Goal: Transaction & Acquisition: Purchase product/service

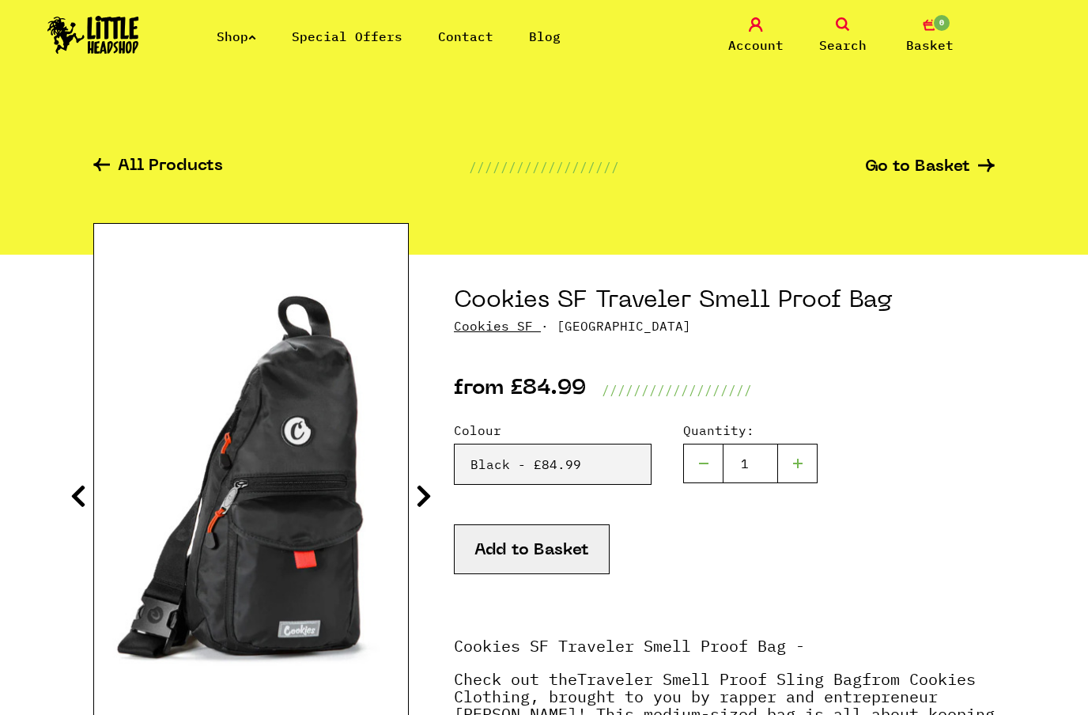
select select "1753"
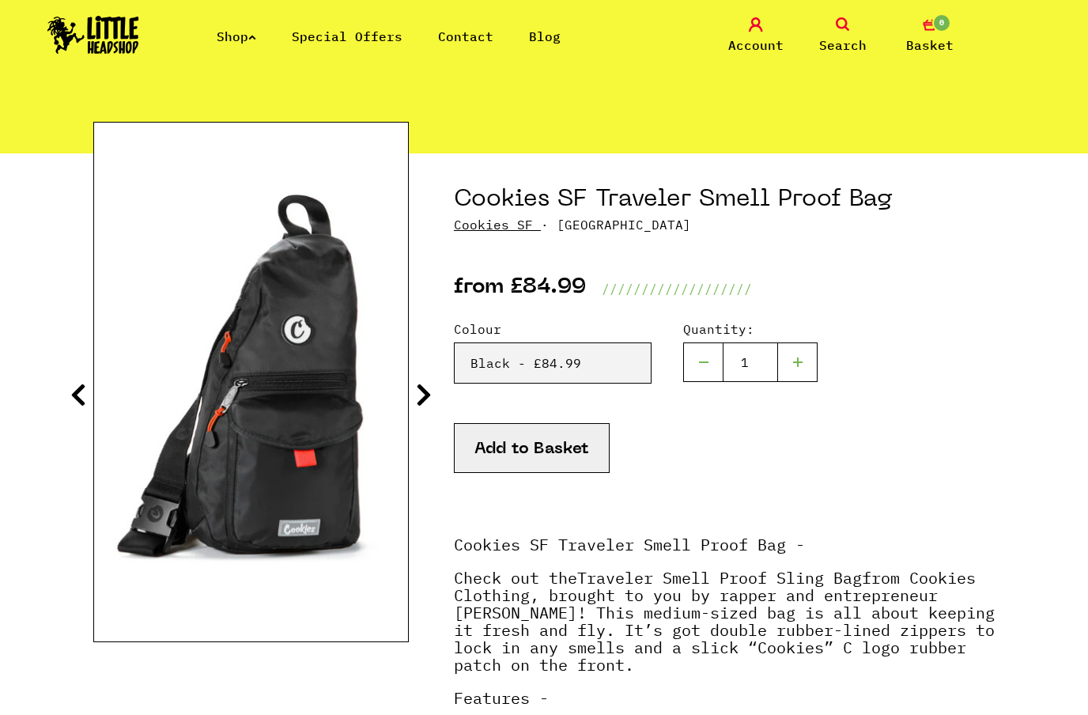
click at [90, 29] on img at bounding box center [93, 35] width 92 height 38
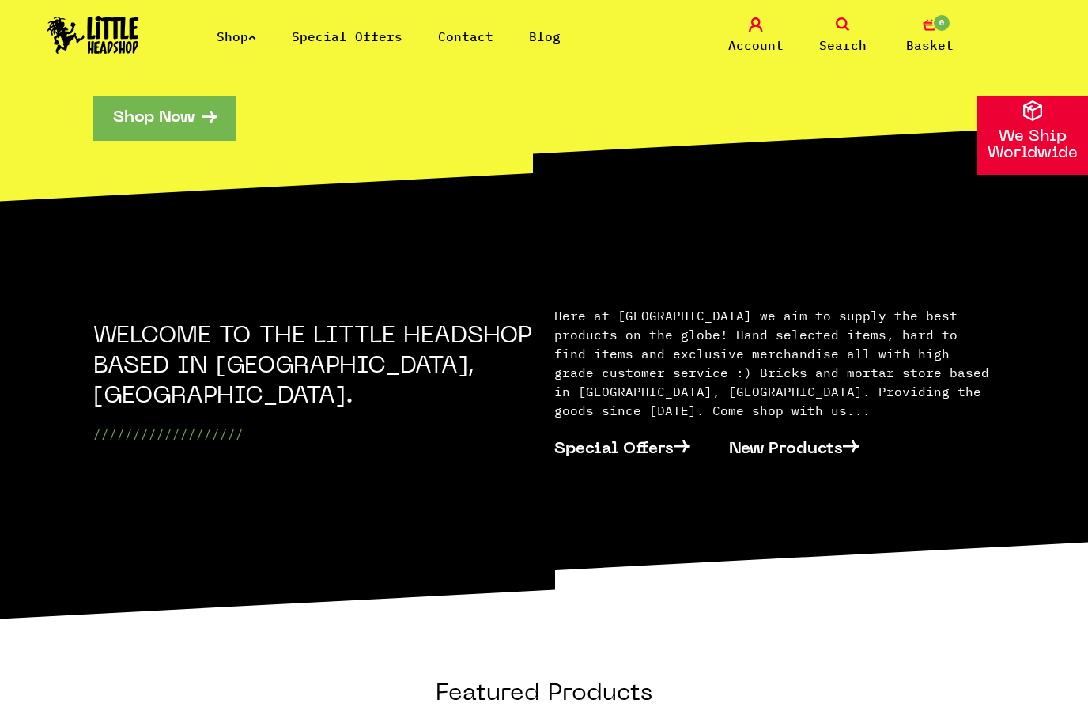
scroll to position [406, 0]
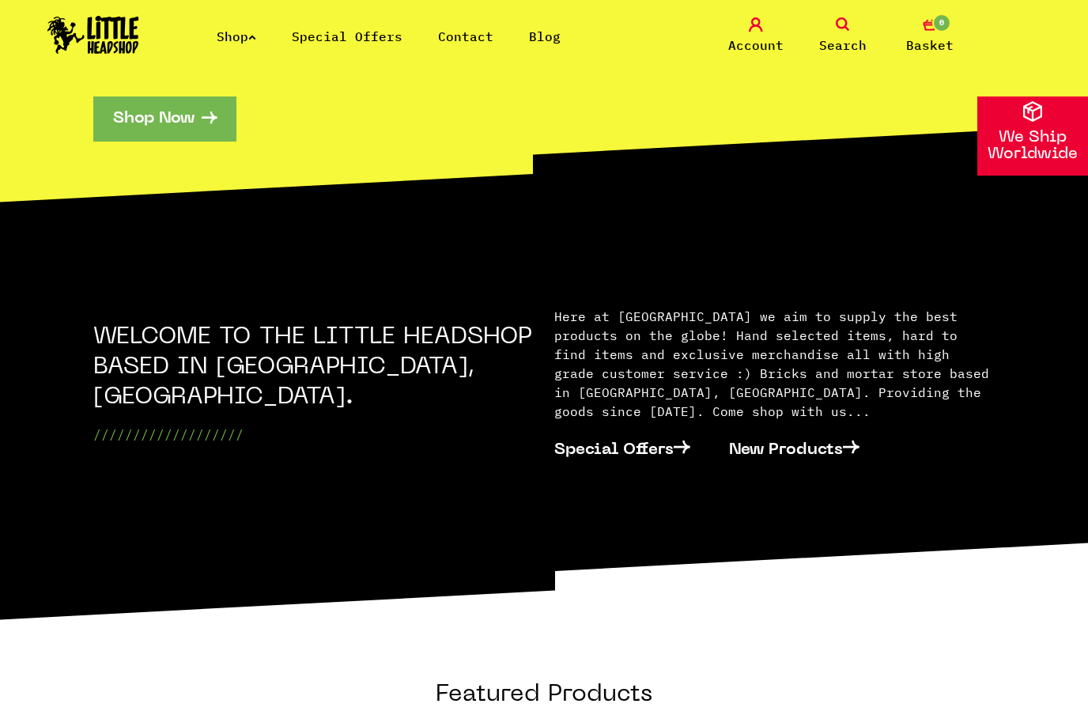
click at [820, 424] on link "New Products" at bounding box center [804, 447] width 150 height 47
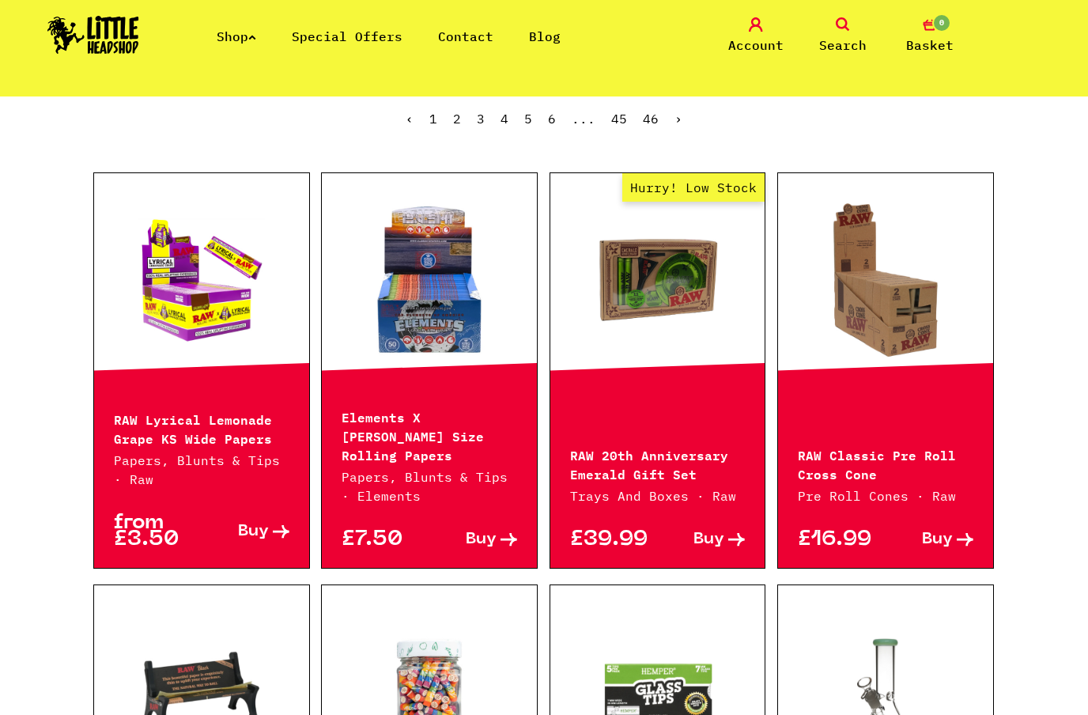
scroll to position [381, 0]
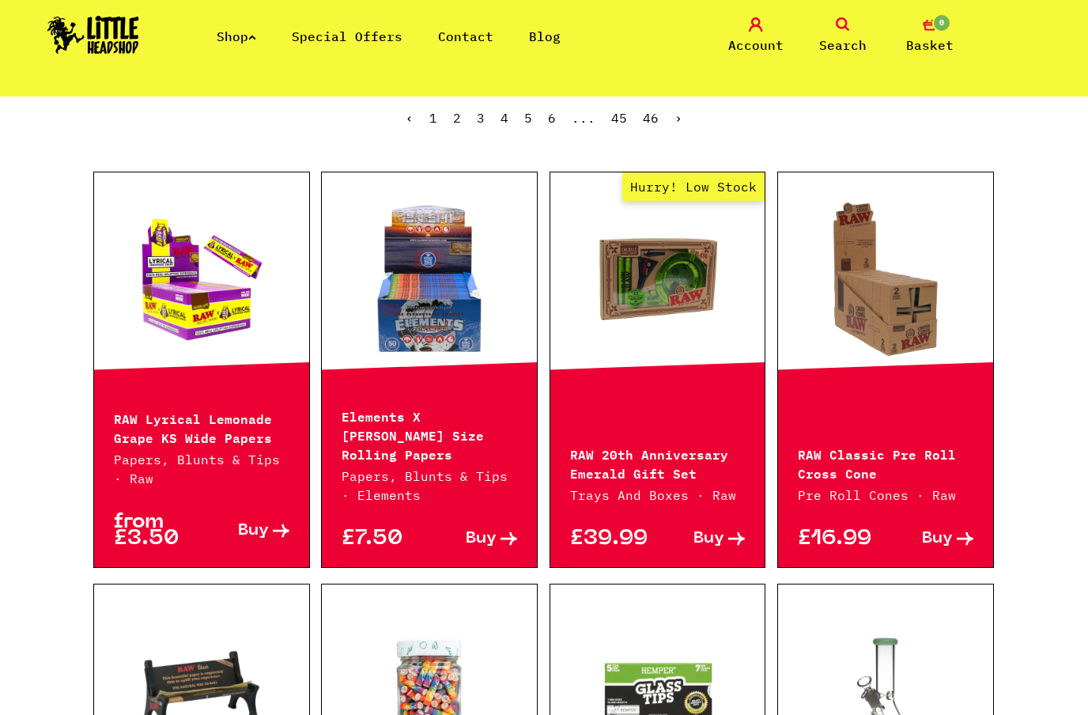
click at [665, 470] on p "RAW 20th Anniversary Emerald Gift Set" at bounding box center [657, 462] width 175 height 38
click at [666, 456] on p "RAW 20th Anniversary Emerald Gift Set" at bounding box center [657, 462] width 175 height 38
click at [687, 275] on link "Hurry! Low Stock" at bounding box center [657, 279] width 215 height 158
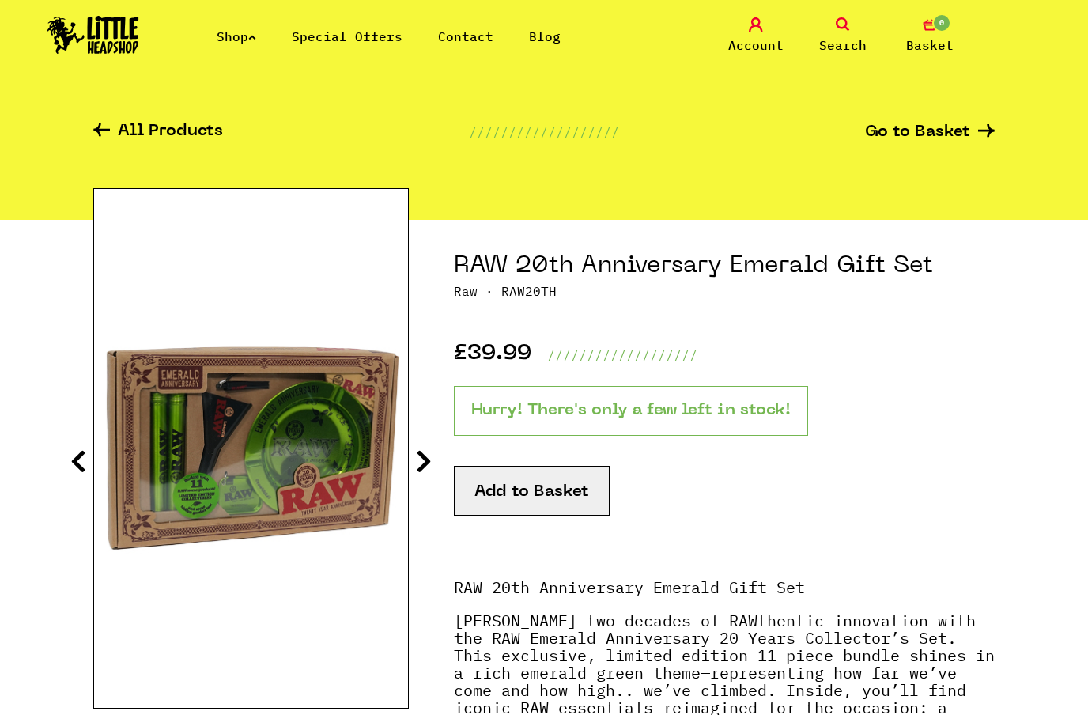
scroll to position [45, 0]
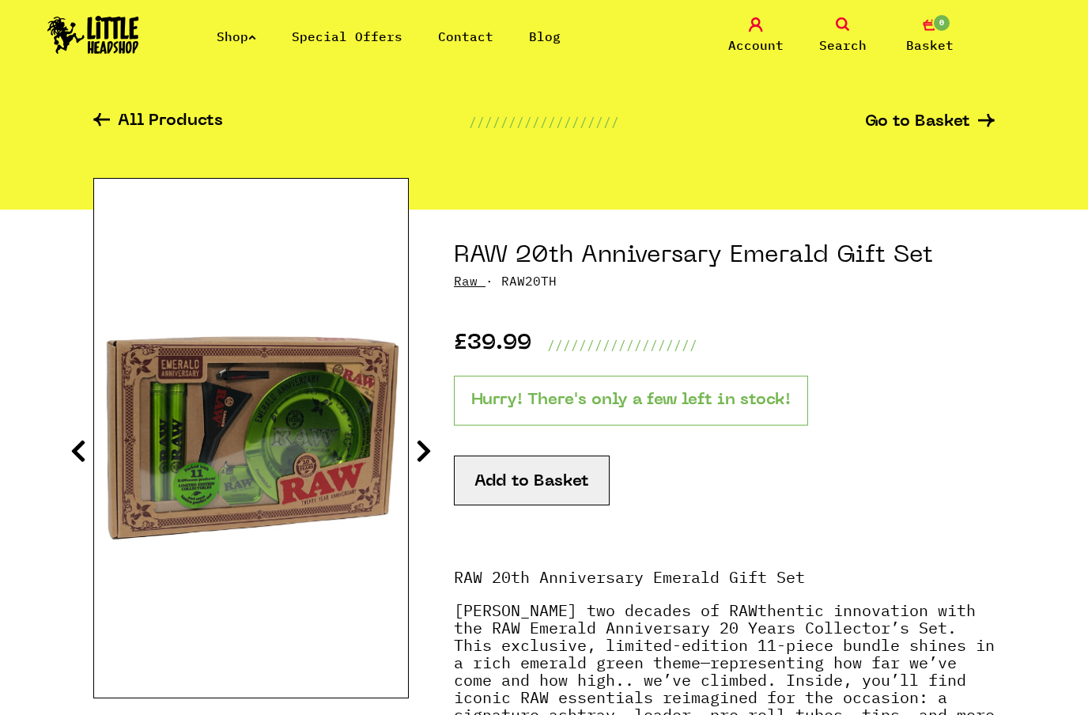
click at [429, 444] on icon at bounding box center [424, 450] width 16 height 25
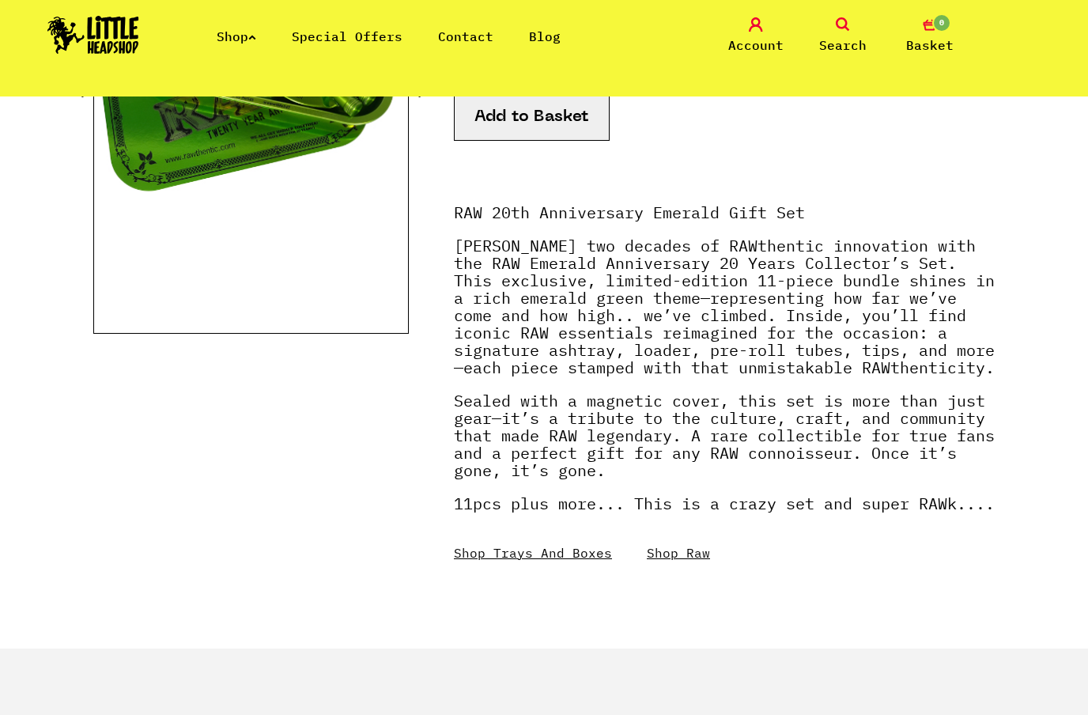
scroll to position [417, 0]
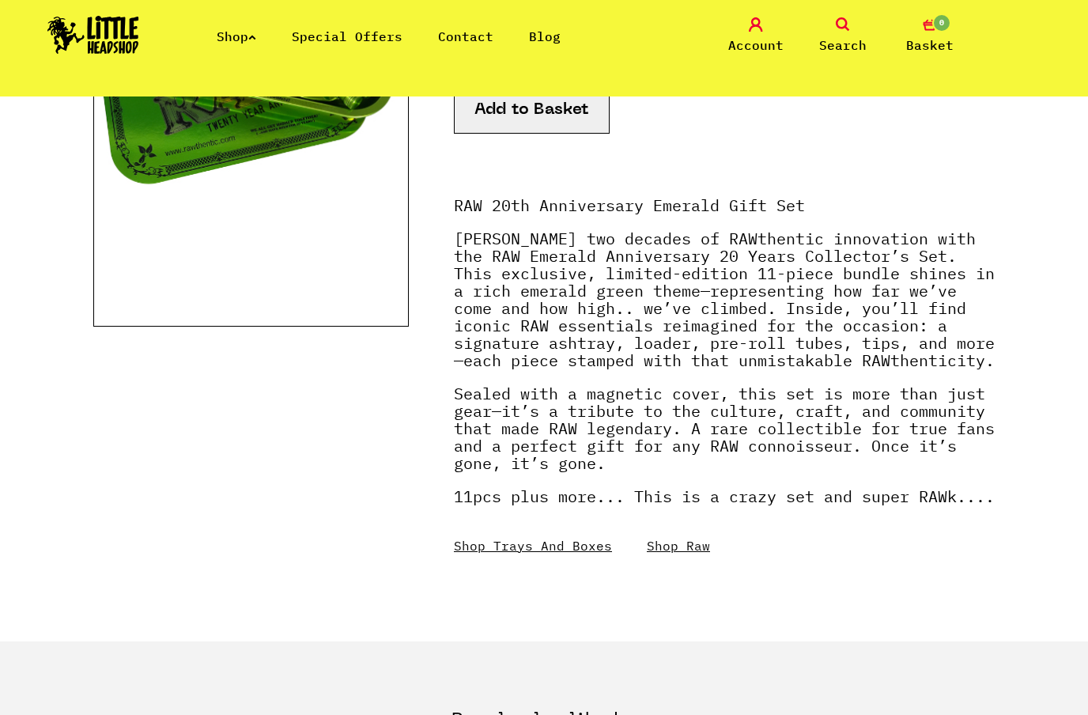
click at [685, 553] on link "Shop Raw" at bounding box center [678, 545] width 63 height 16
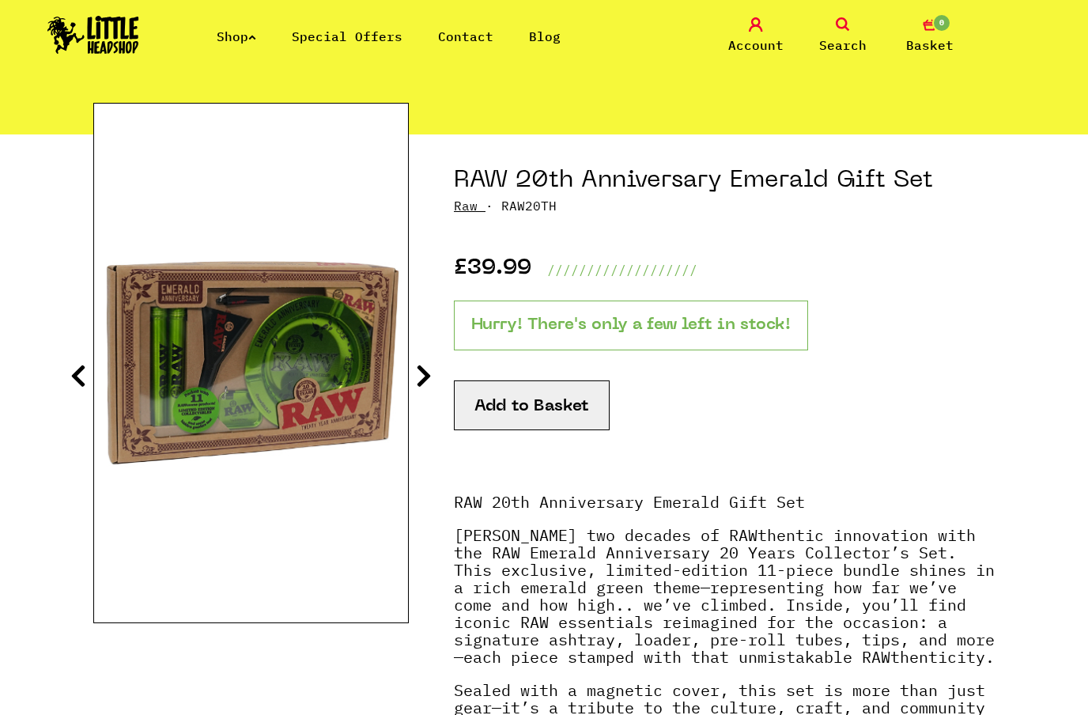
scroll to position [104, 0]
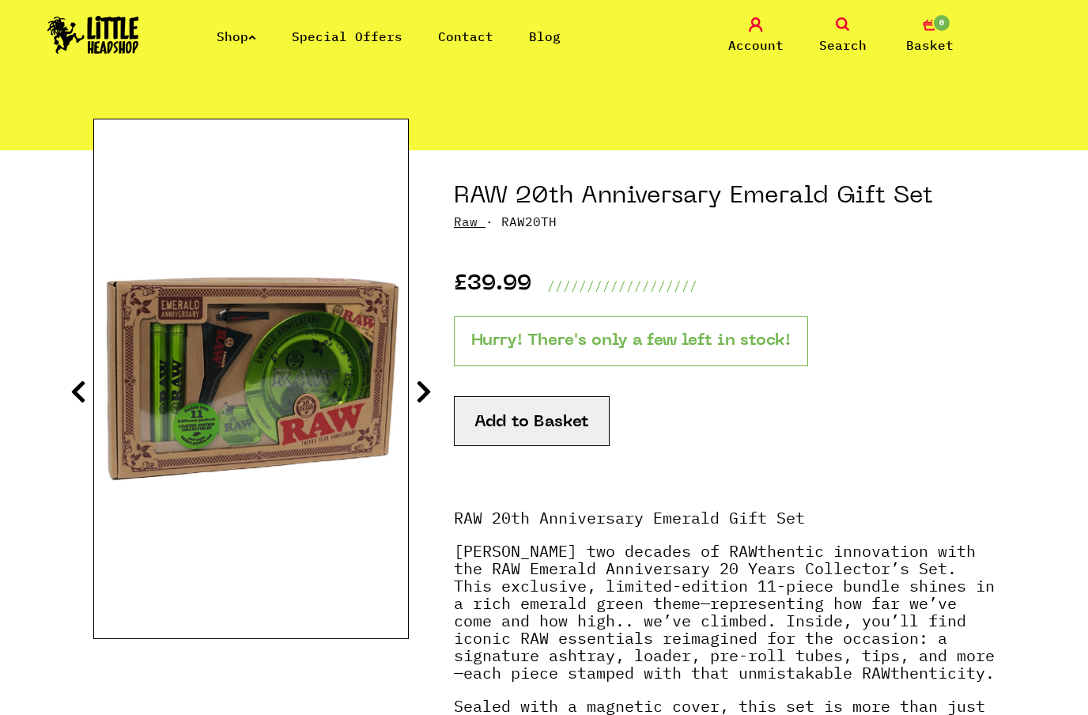
click at [555, 415] on button "Add to Basket" at bounding box center [532, 421] width 156 height 50
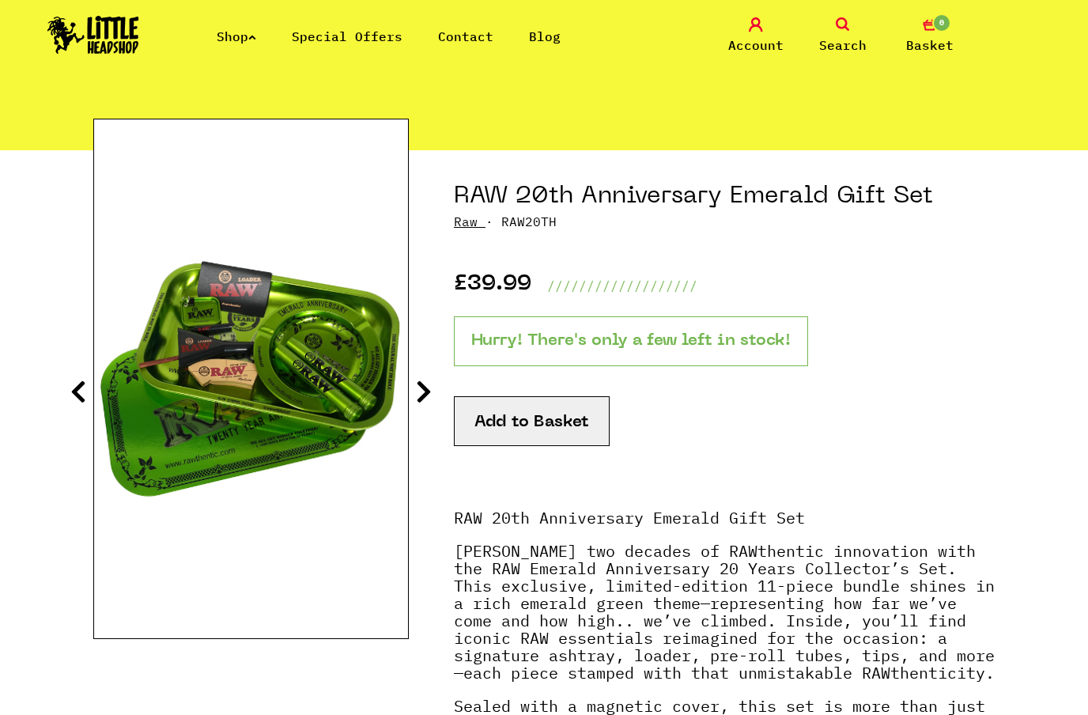
click at [327, 385] on img at bounding box center [251, 379] width 314 height 392
click at [304, 413] on img at bounding box center [251, 379] width 314 height 392
click at [260, 552] on img at bounding box center [251, 379] width 314 height 392
click at [169, 618] on div at bounding box center [250, 379] width 315 height 520
click at [377, 641] on div at bounding box center [250, 520] width 315 height 740
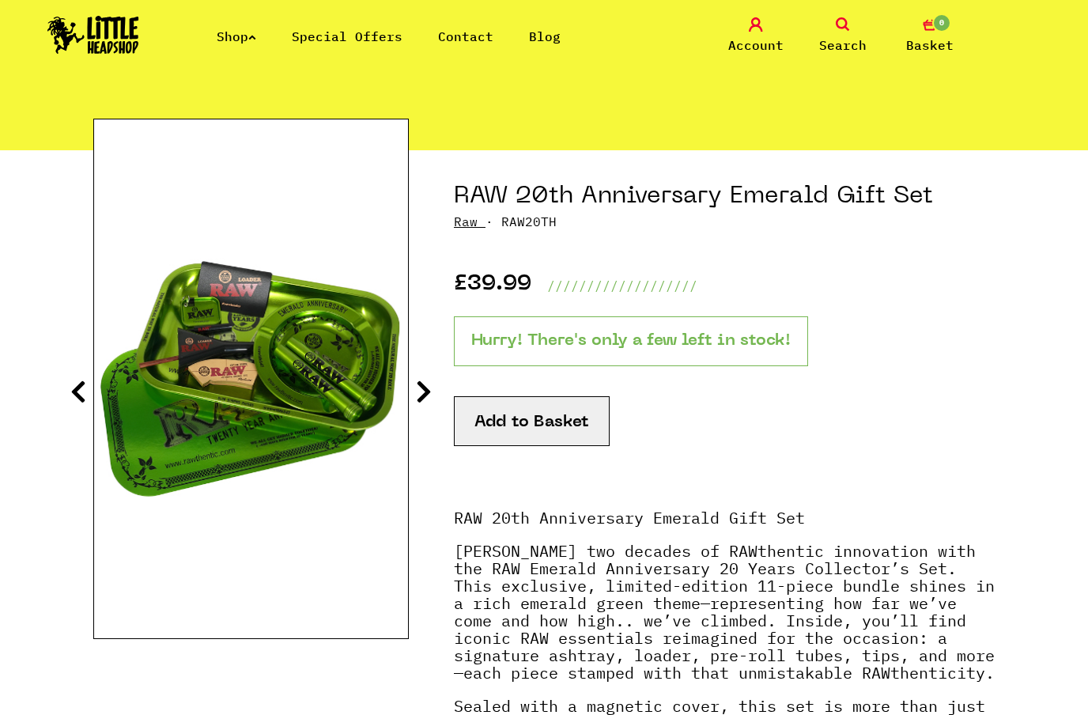
click at [319, 424] on img at bounding box center [251, 379] width 314 height 392
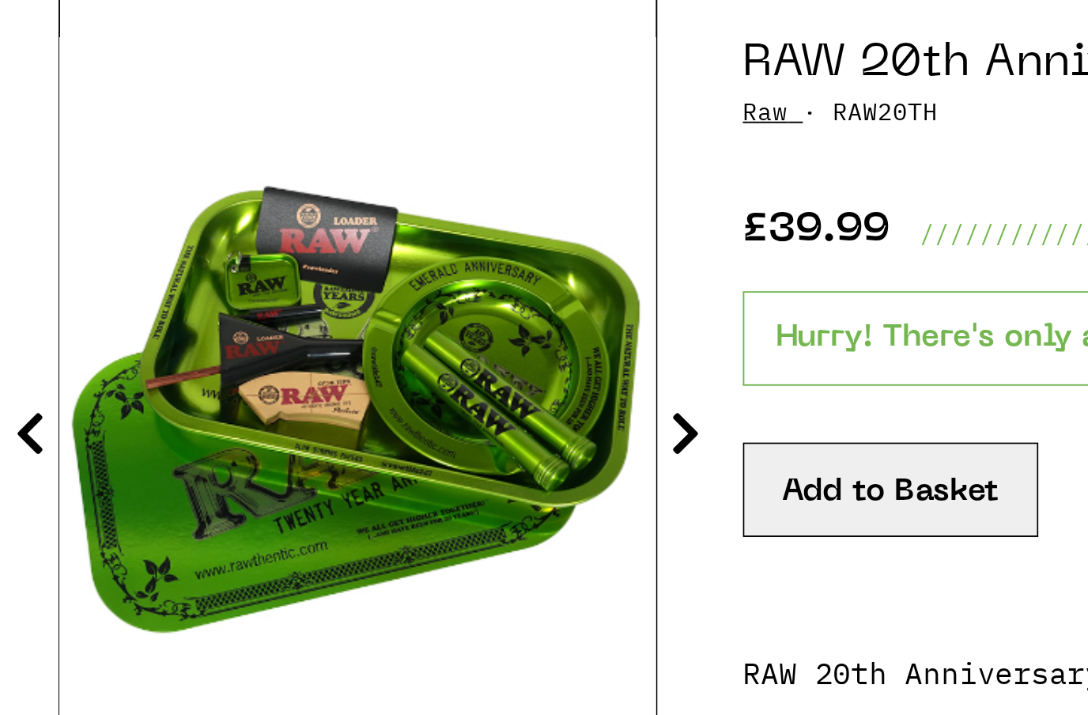
click at [281, 228] on img at bounding box center [251, 379] width 314 height 392
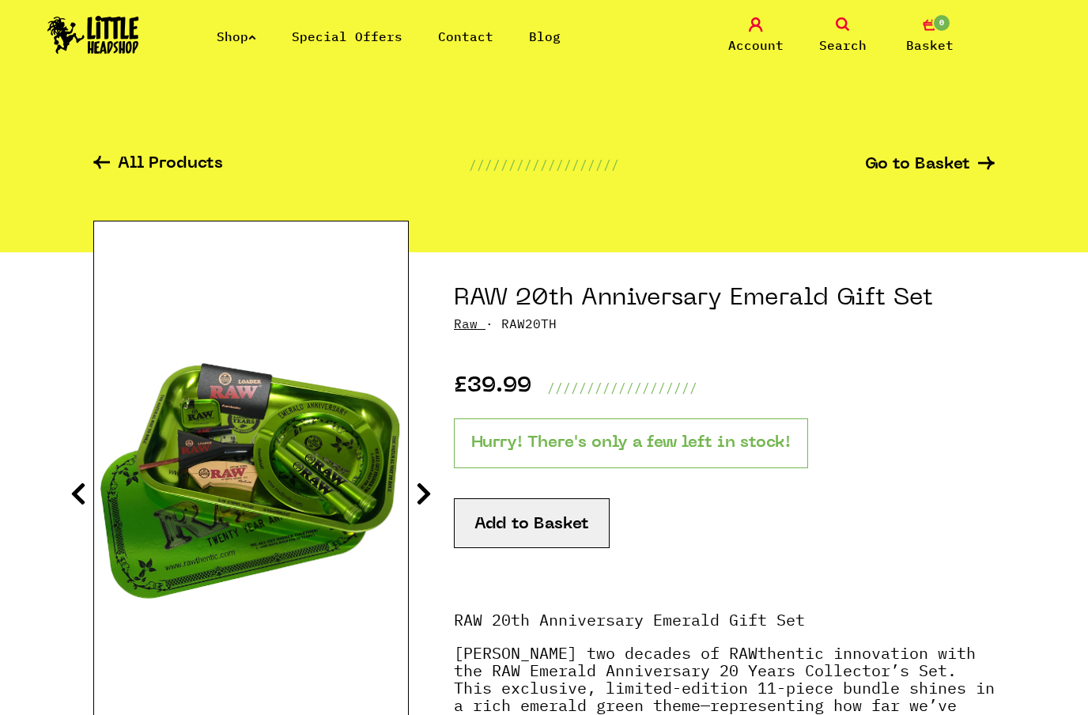
scroll to position [0, 0]
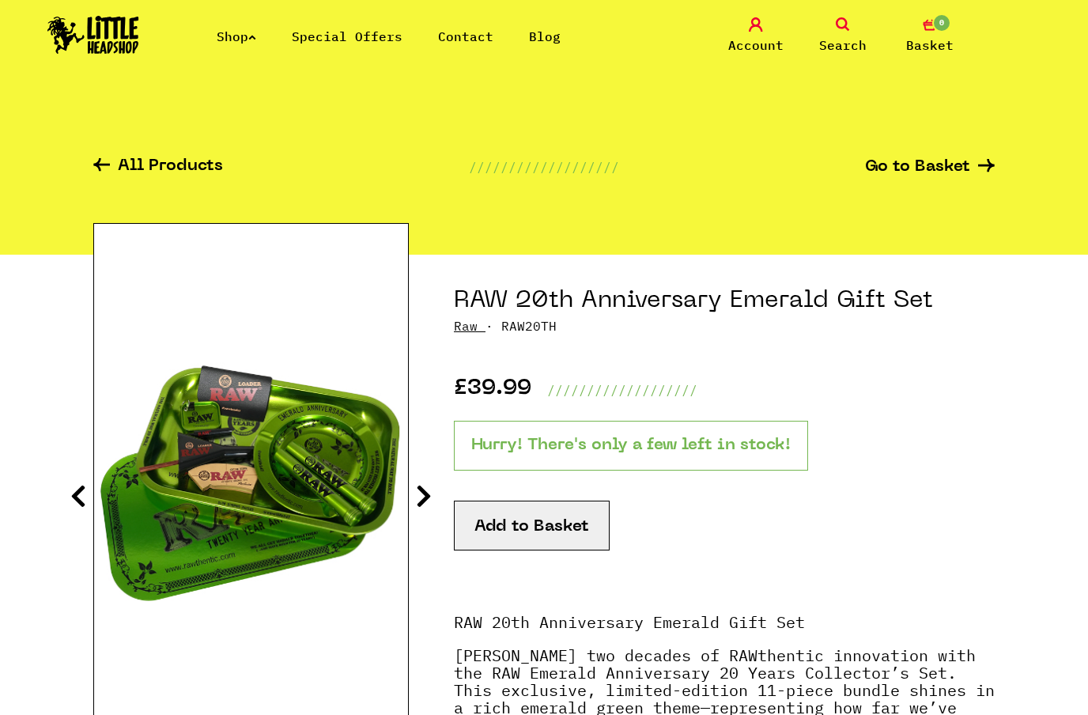
click at [565, 534] on button "Add to Basket" at bounding box center [532, 525] width 156 height 50
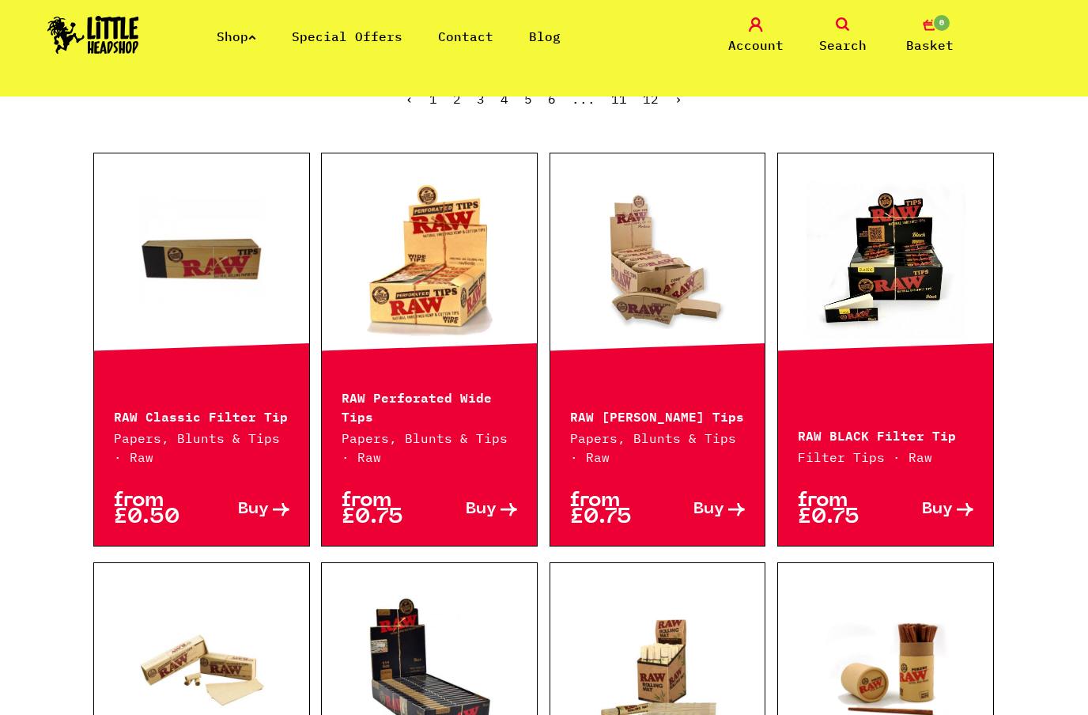
scroll to position [376, 0]
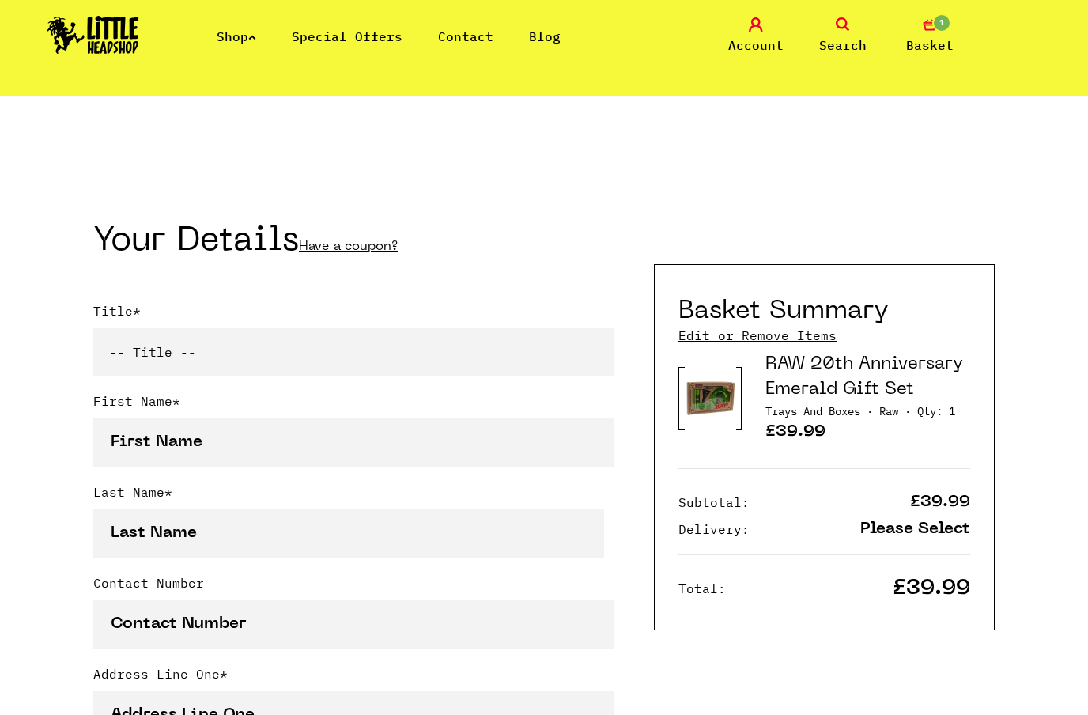
scroll to position [202, 0]
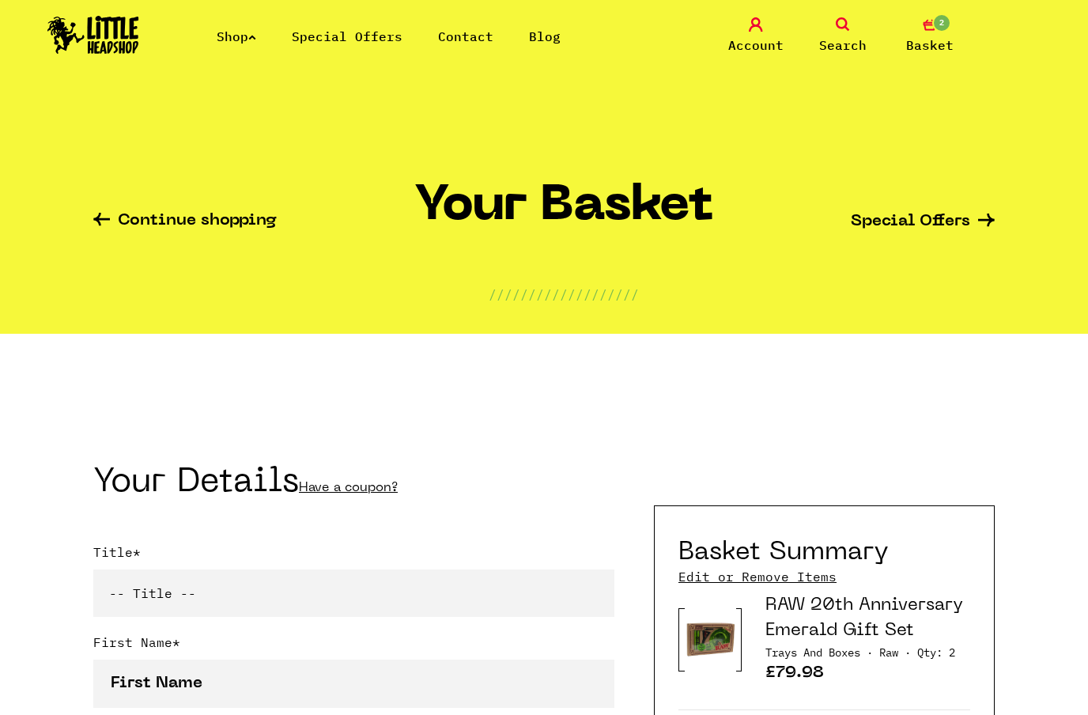
click at [106, 32] on img at bounding box center [93, 35] width 92 height 38
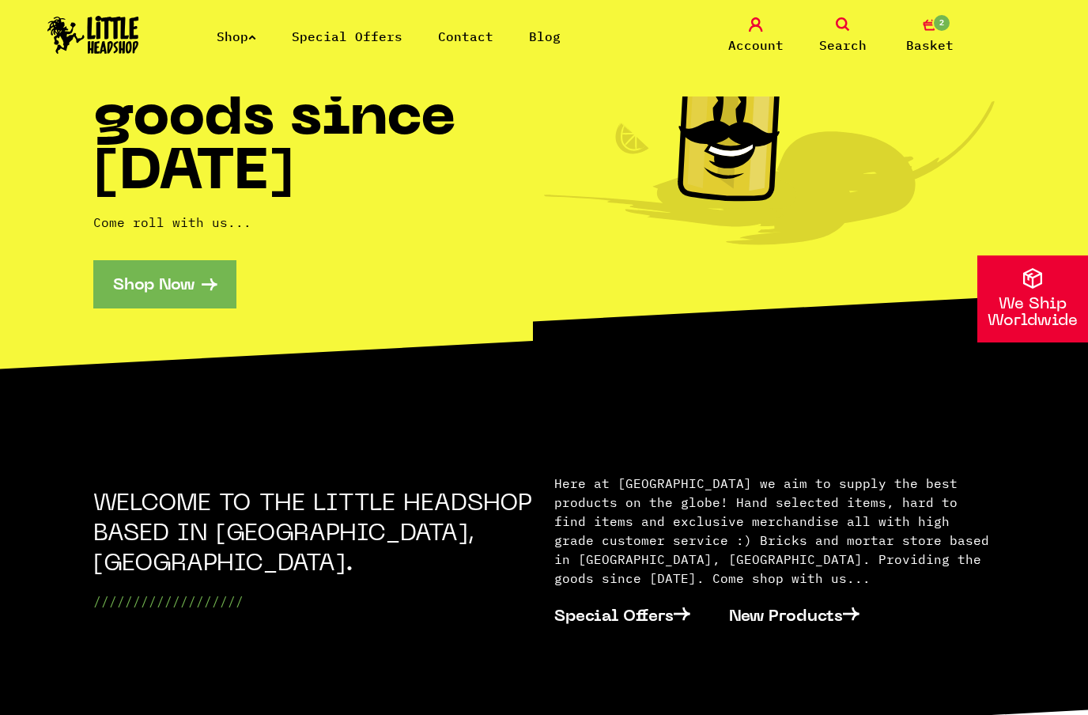
scroll to position [240, 0]
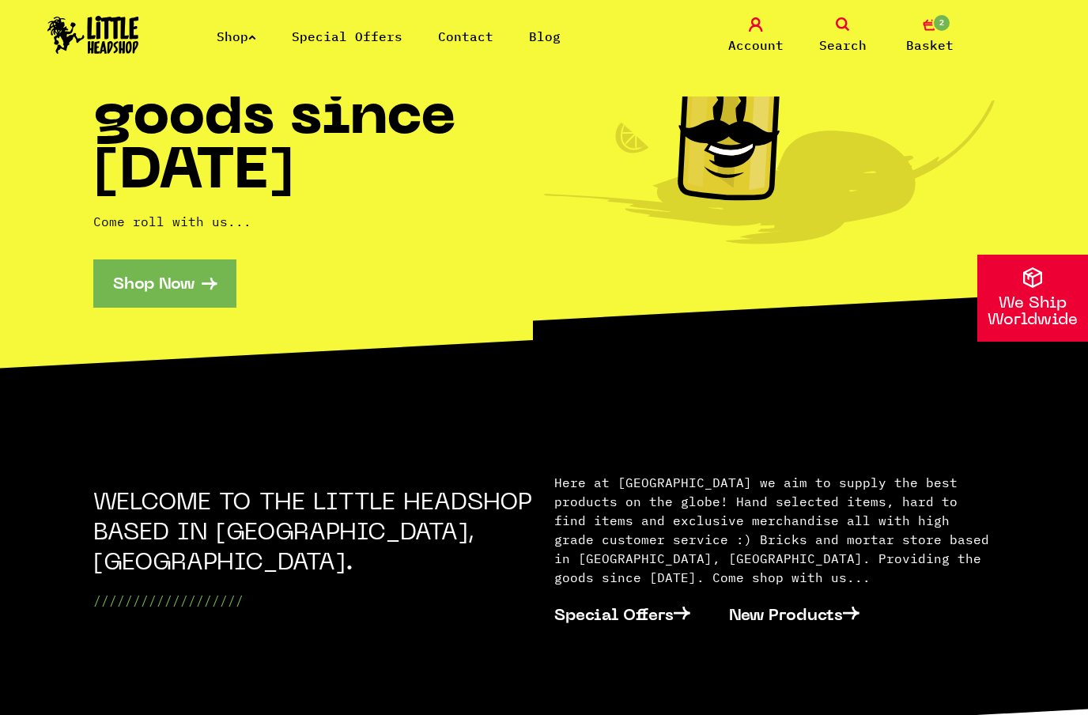
click at [832, 594] on link "New Products" at bounding box center [804, 613] width 150 height 47
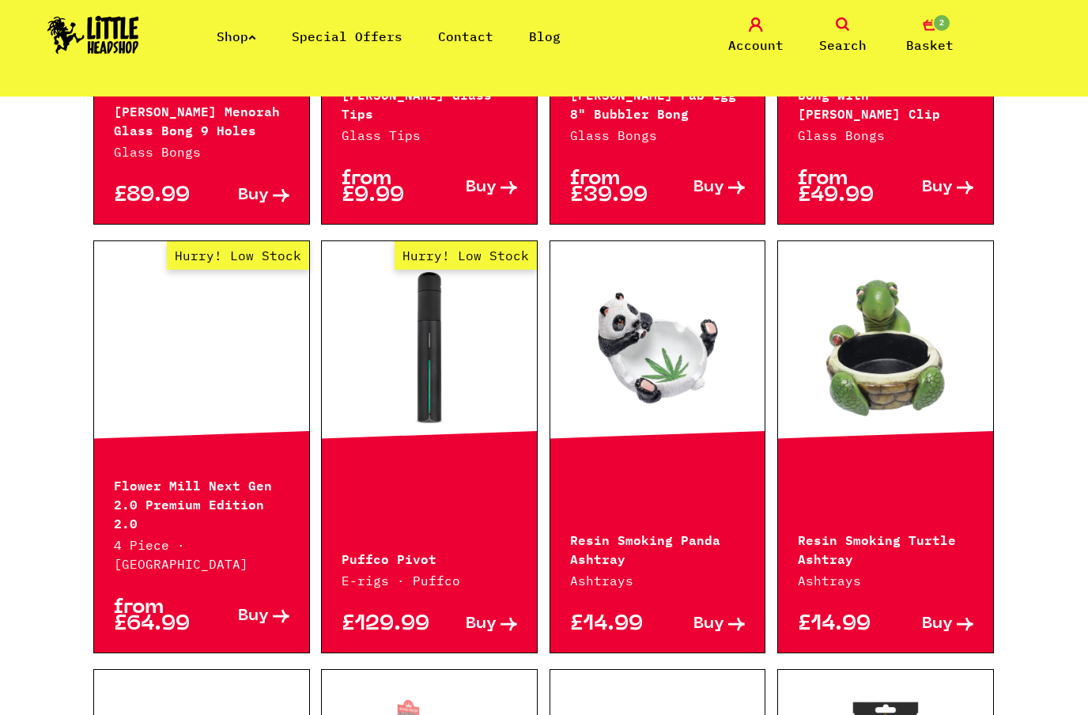
scroll to position [1563, 0]
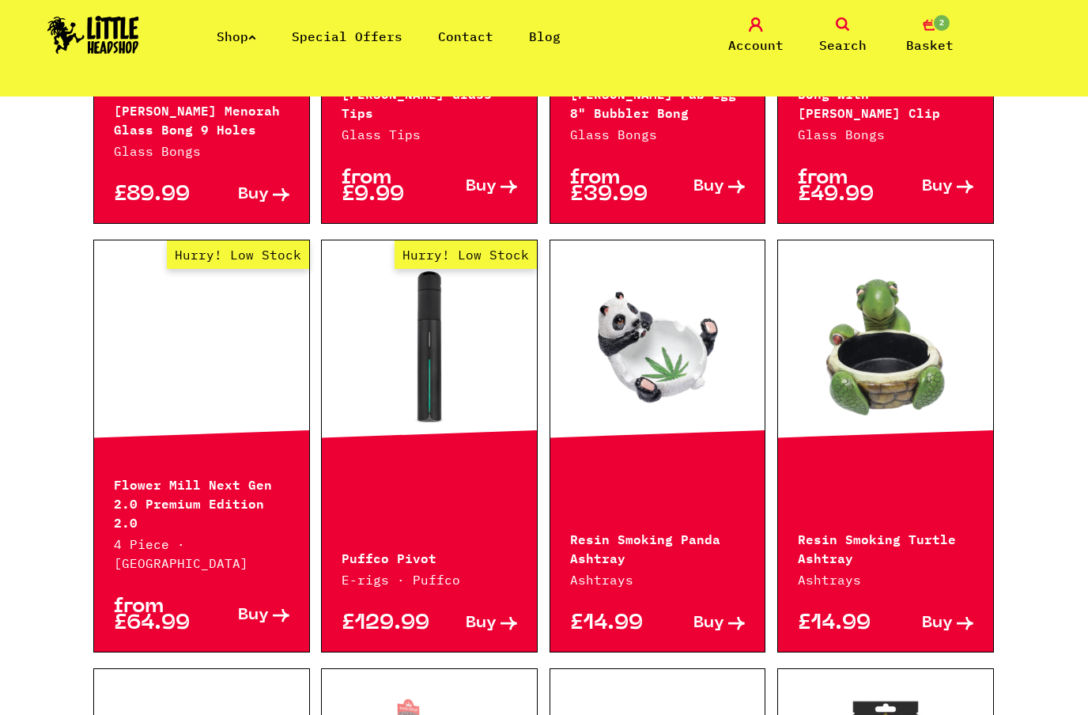
click at [251, 305] on link "Hurry! Low Stock" at bounding box center [201, 347] width 215 height 158
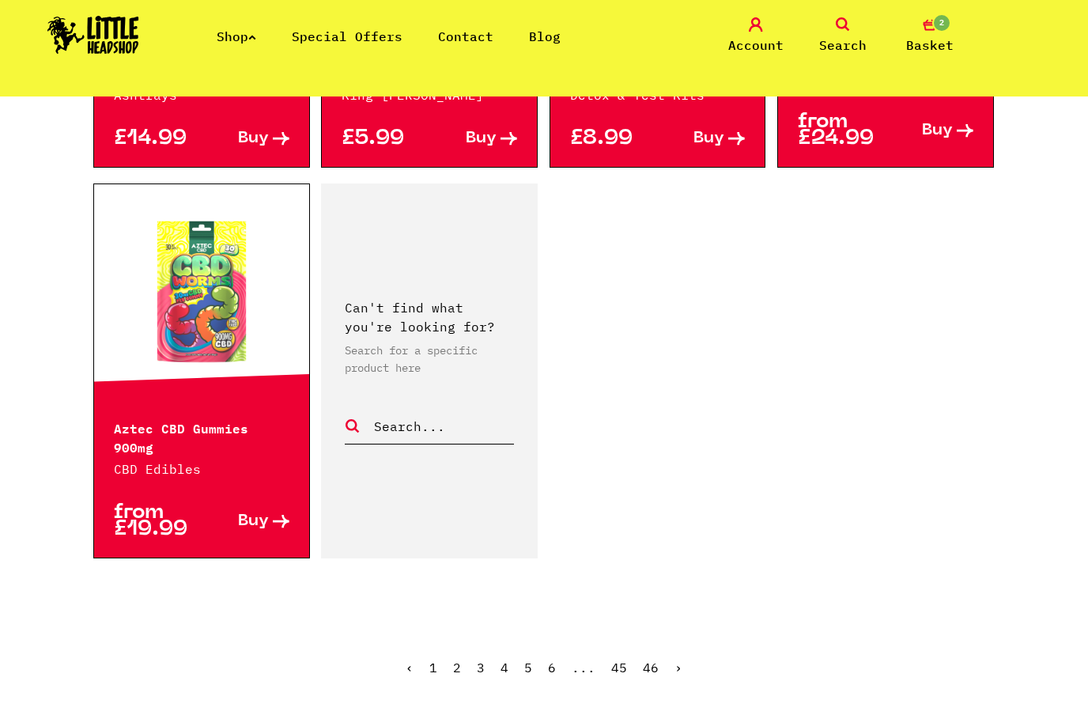
scroll to position [2442, 0]
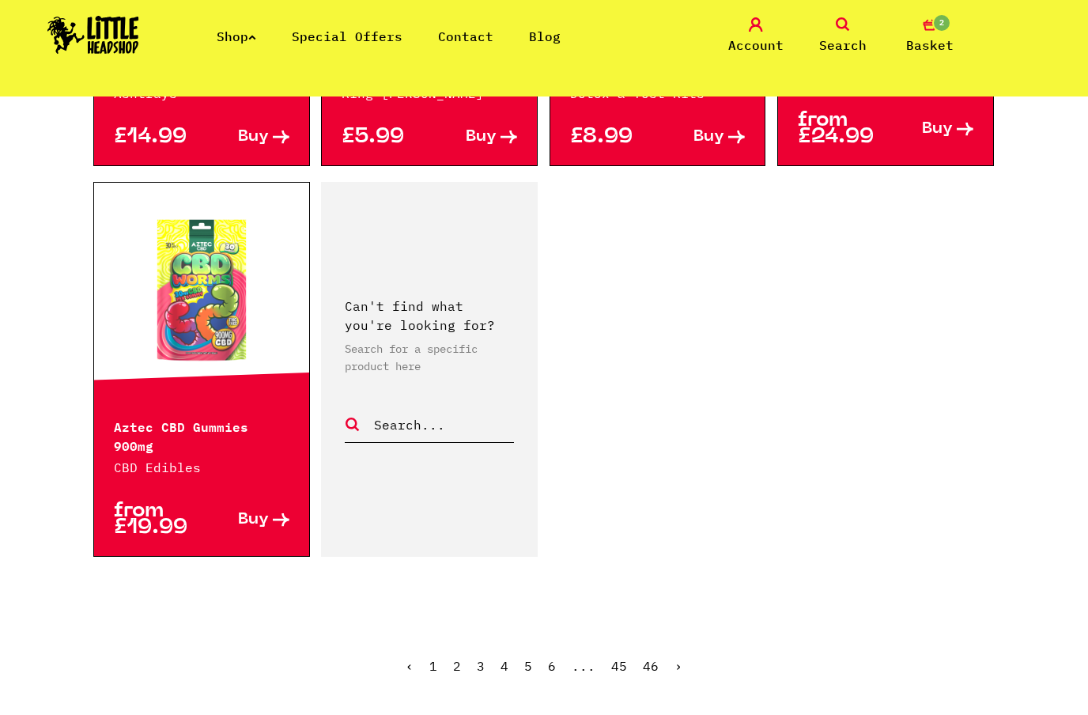
click at [679, 658] on link "›" at bounding box center [678, 666] width 8 height 16
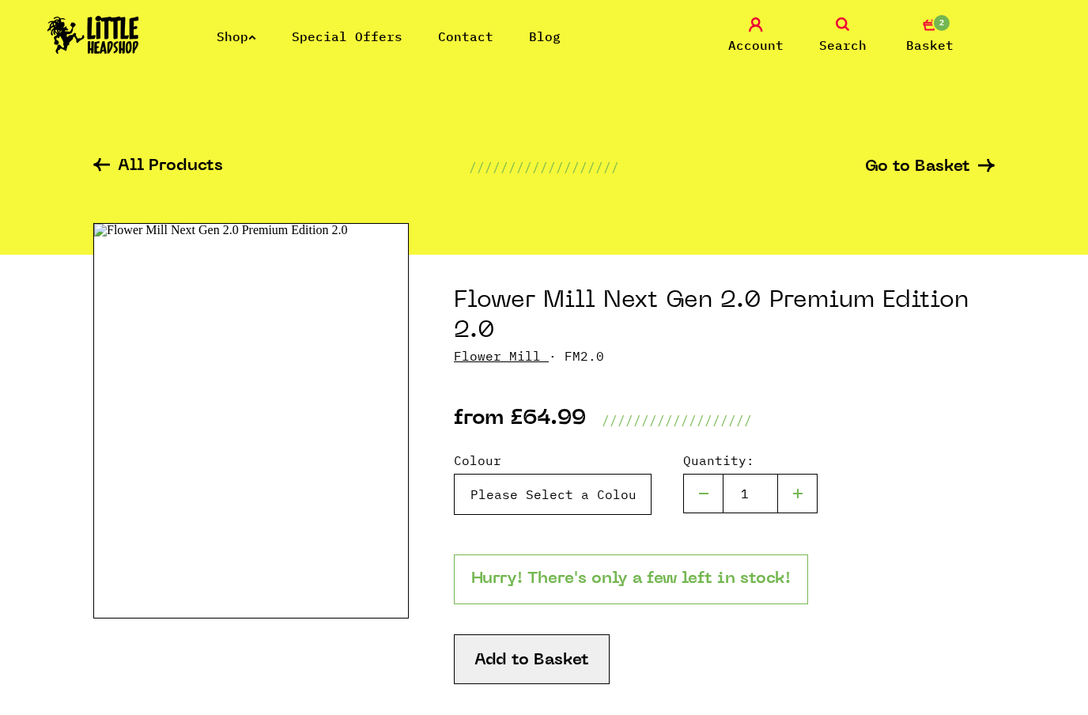
click at [601, 499] on select "Please Select a Colour Stainless Steel - £74.99 Aluminium - £64.99" at bounding box center [553, 493] width 198 height 41
select select "2000"
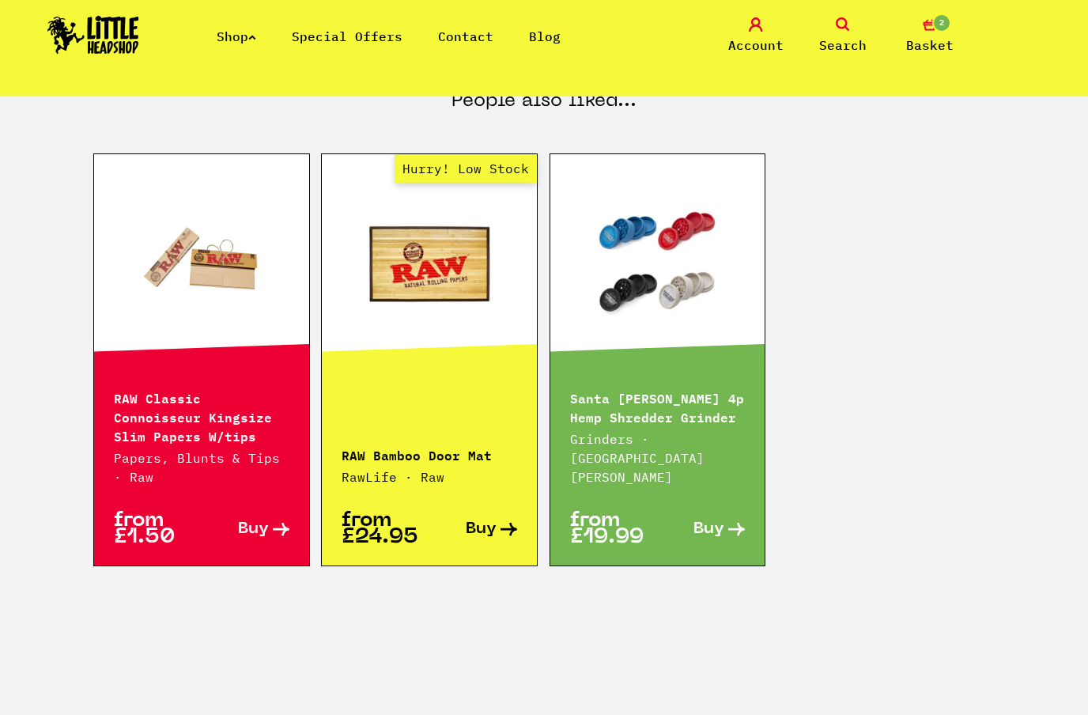
scroll to position [1713, 0]
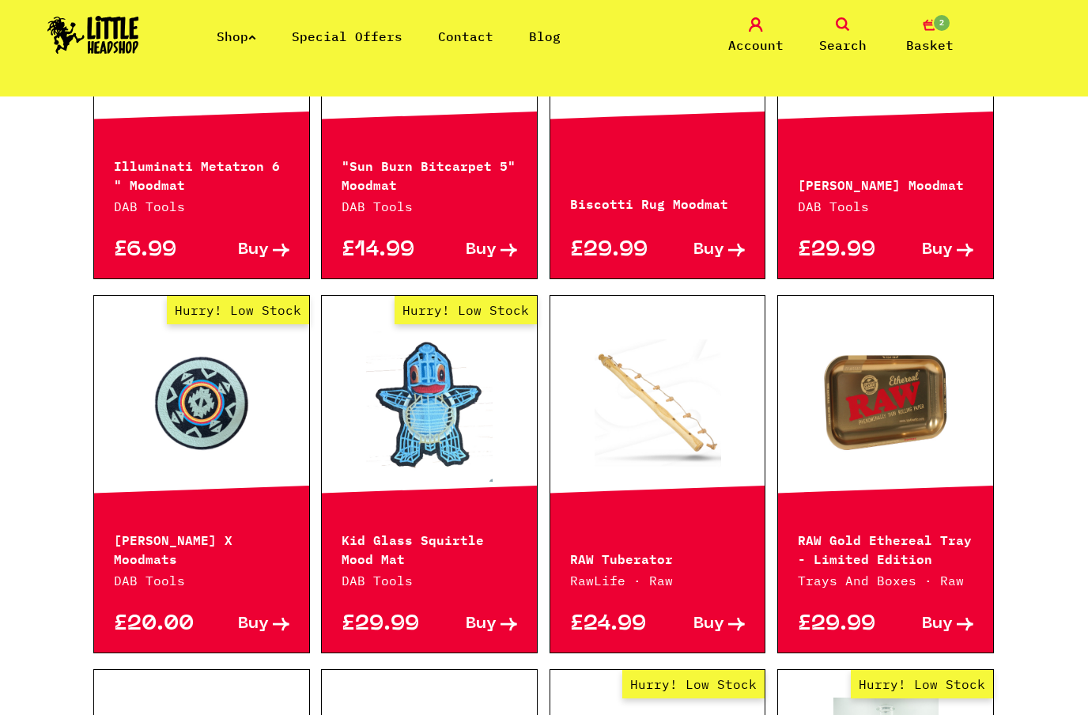
scroll to position [1006, 0]
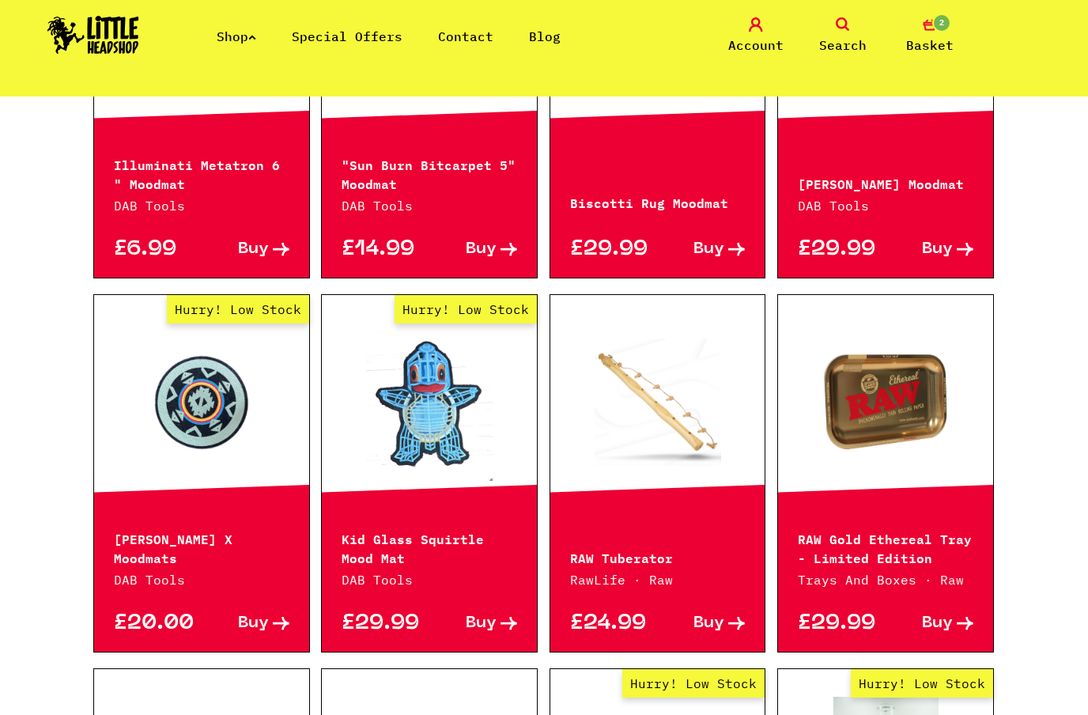
click at [942, 368] on link at bounding box center [885, 401] width 215 height 158
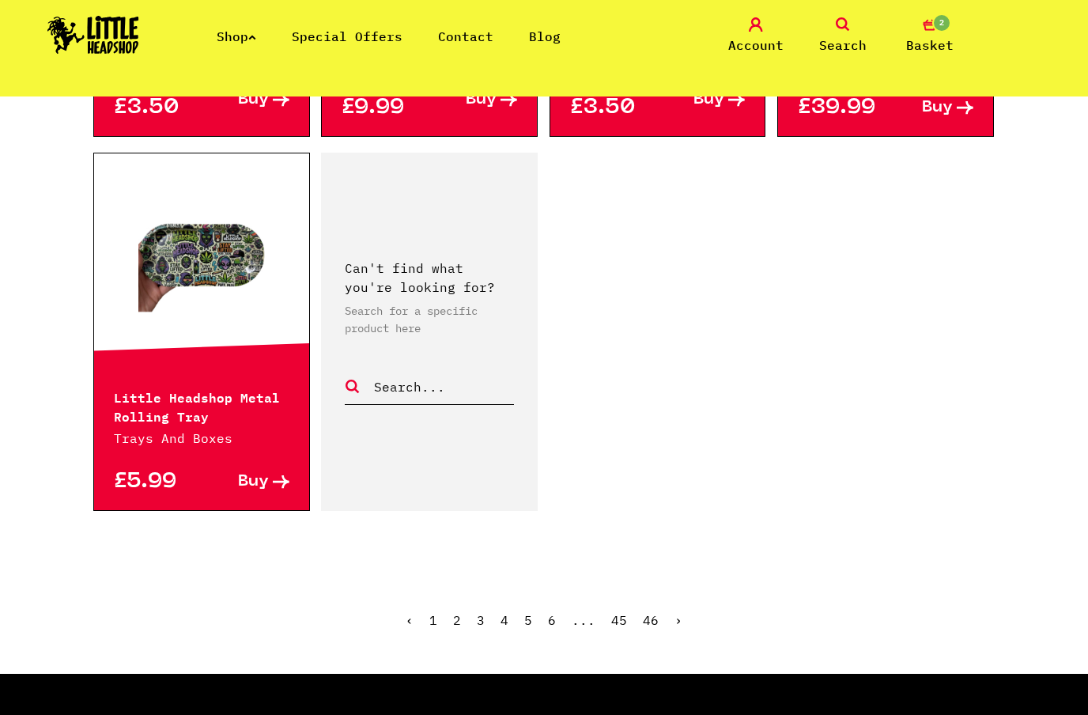
scroll to position [2367, 0]
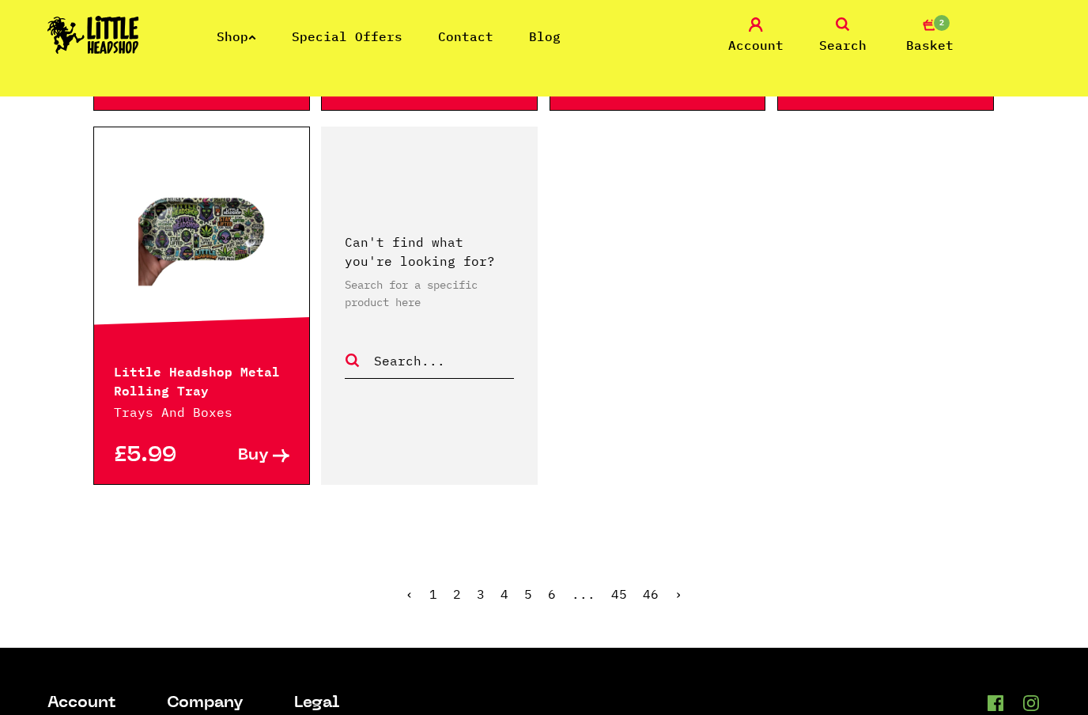
click at [685, 588] on ul "‹ 1 2 3 4 5 6 ... 45 46 ›" at bounding box center [543, 605] width 901 height 68
click at [677, 598] on link "›" at bounding box center [678, 594] width 8 height 16
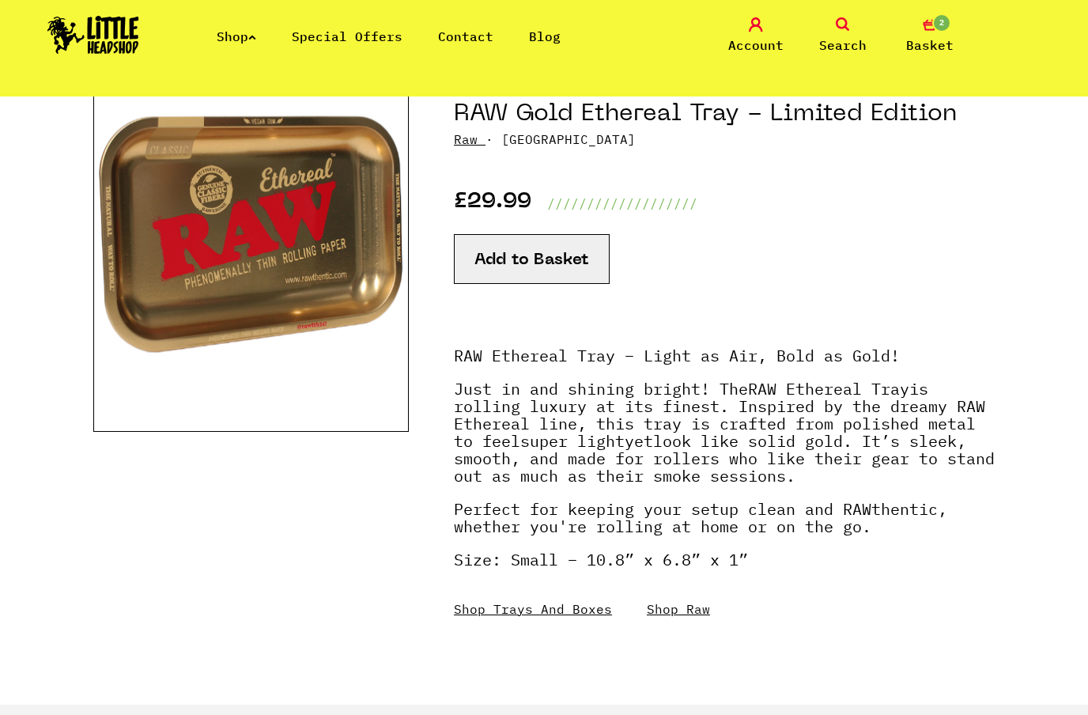
scroll to position [186, 0]
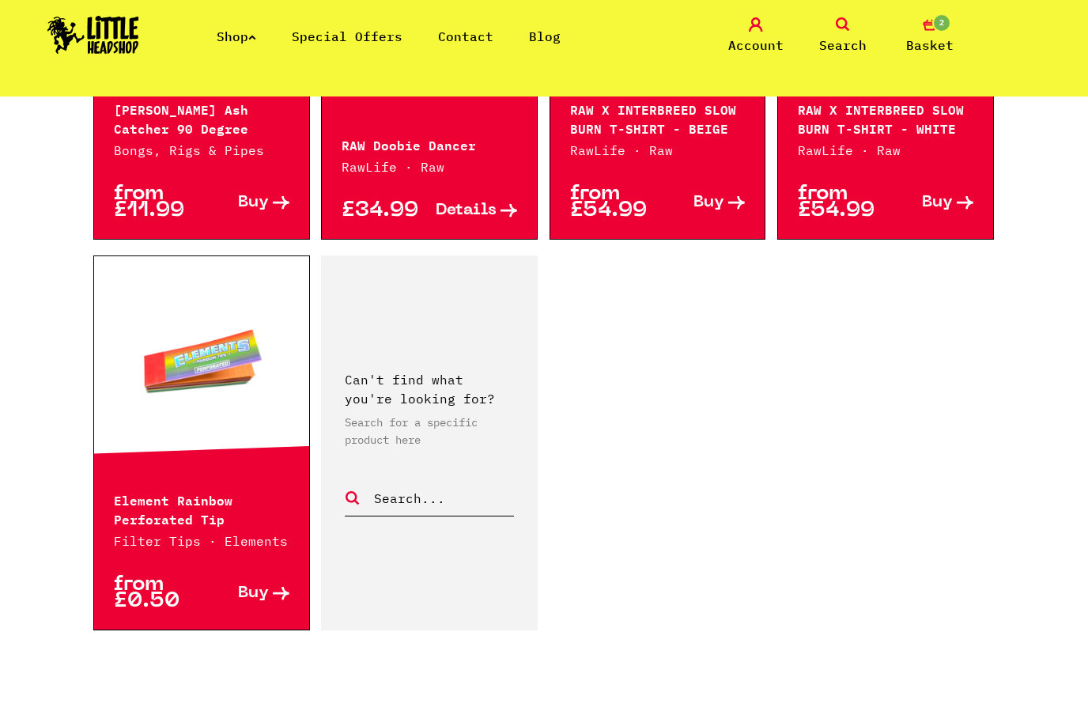
scroll to position [2366, 0]
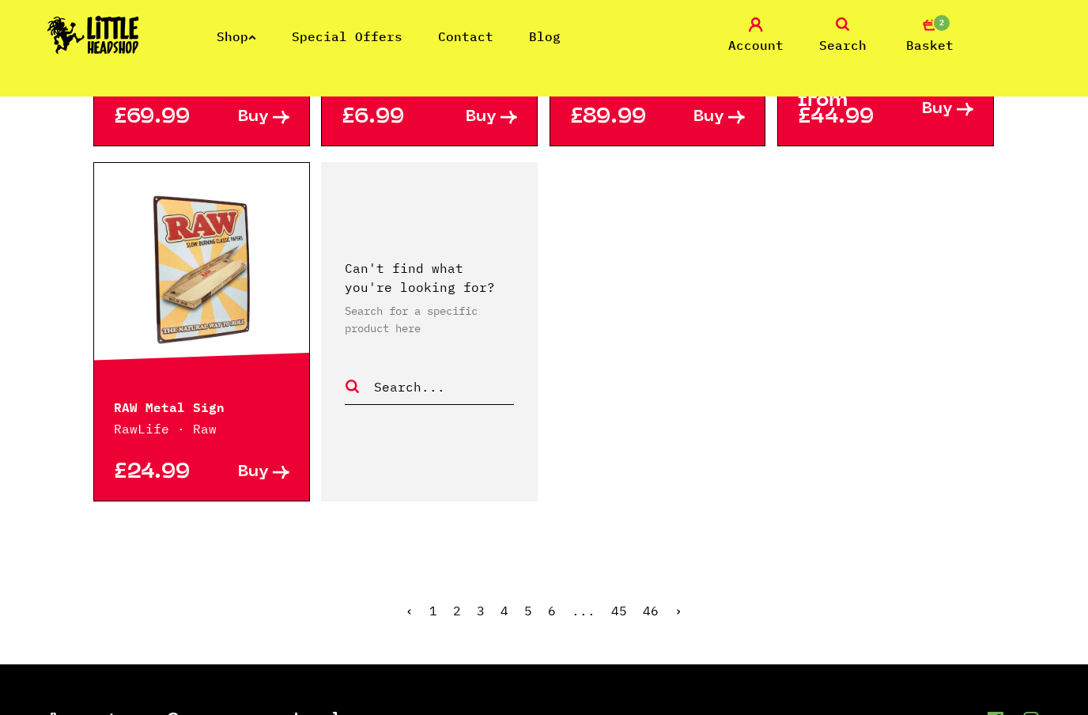
scroll to position [2398, 0]
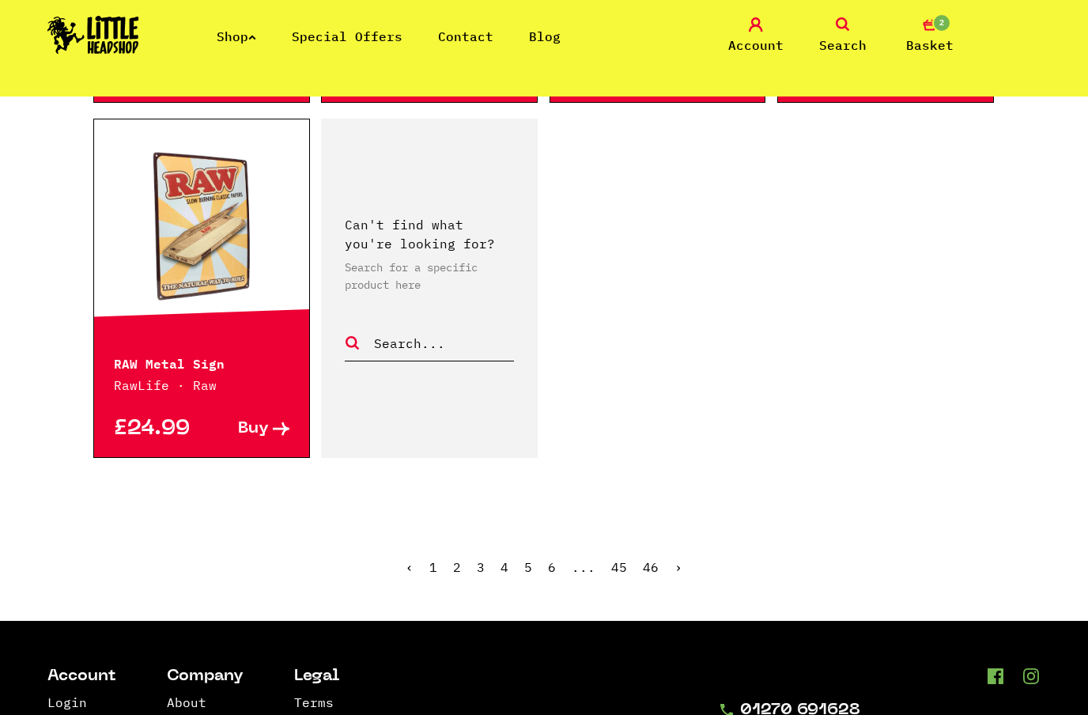
click at [675, 559] on link "›" at bounding box center [678, 567] width 8 height 16
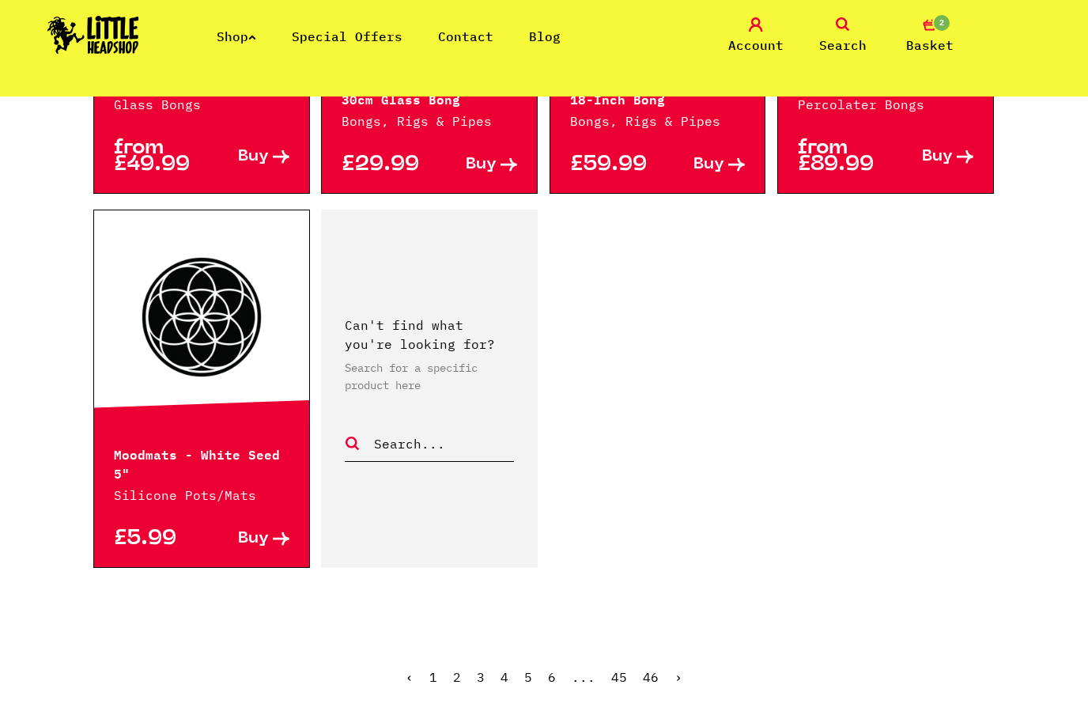
scroll to position [2336, 0]
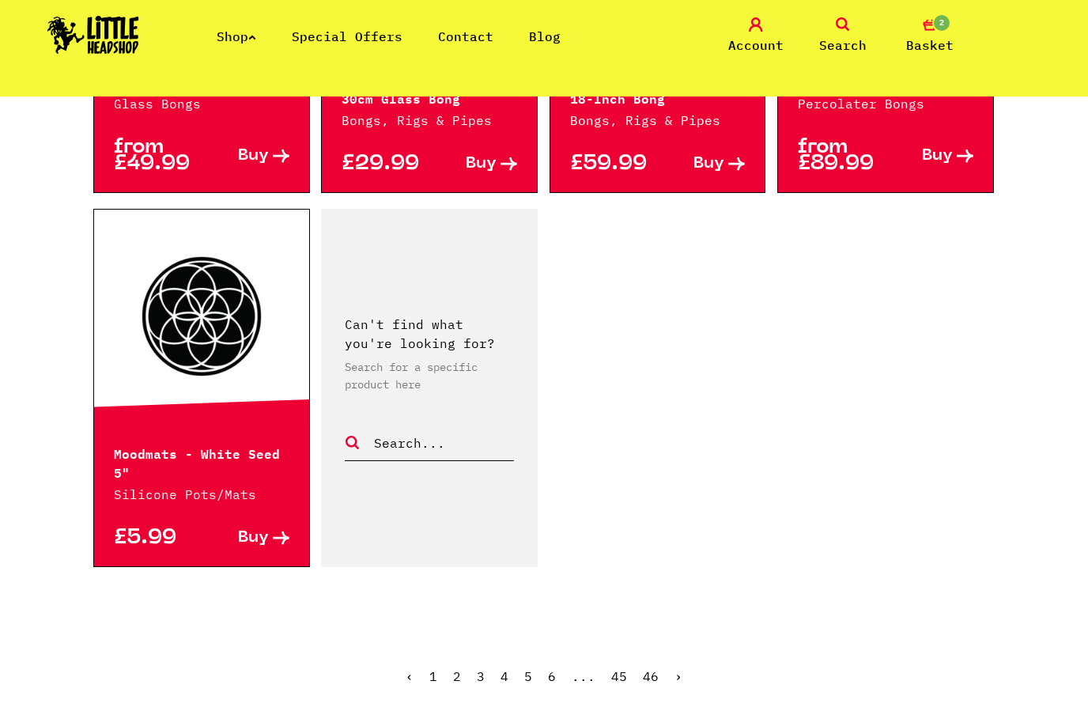
click at [679, 668] on link "›" at bounding box center [678, 676] width 8 height 16
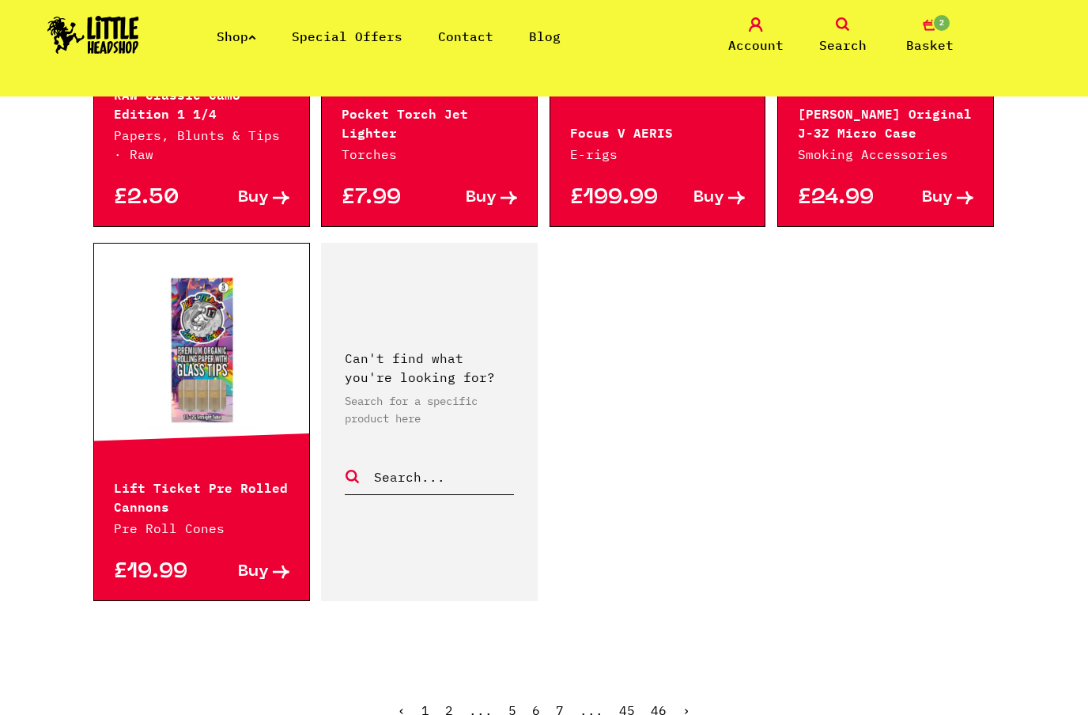
scroll to position [2314, 0]
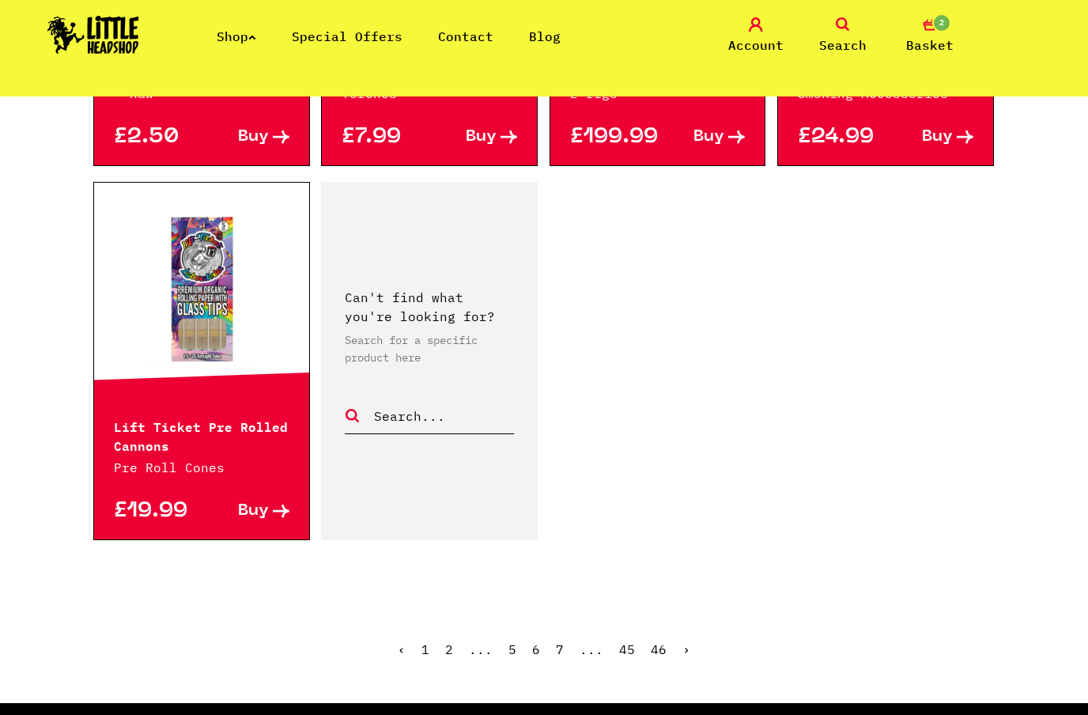
click at [685, 651] on link "›" at bounding box center [686, 649] width 8 height 16
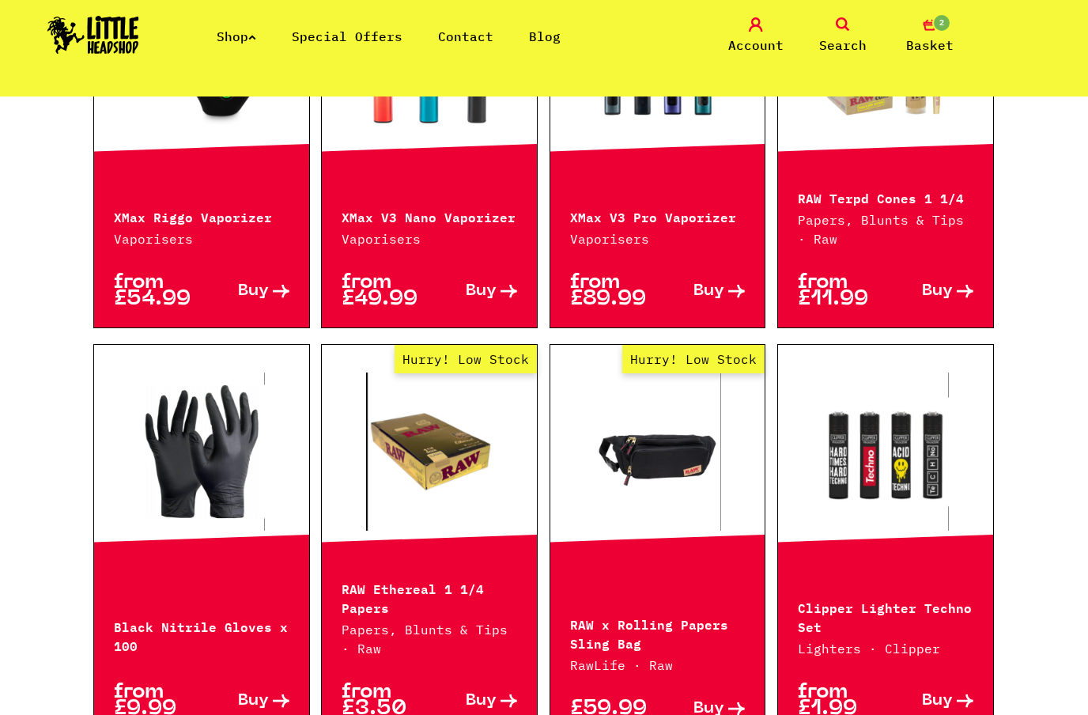
scroll to position [979, 0]
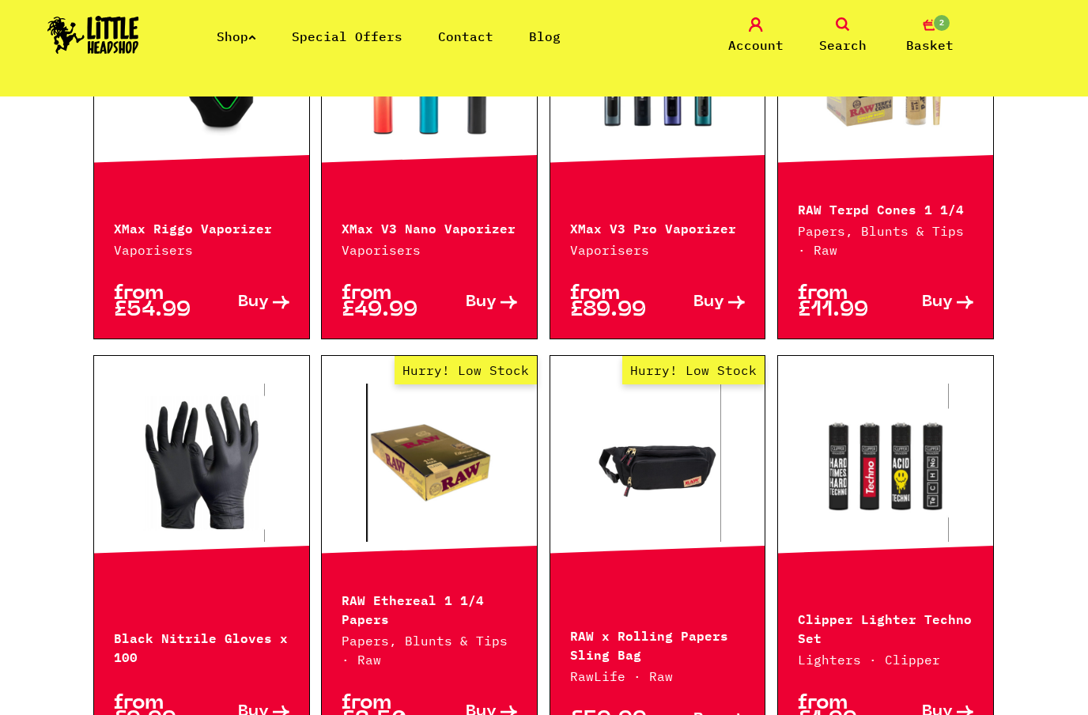
click at [100, 47] on img at bounding box center [93, 35] width 92 height 38
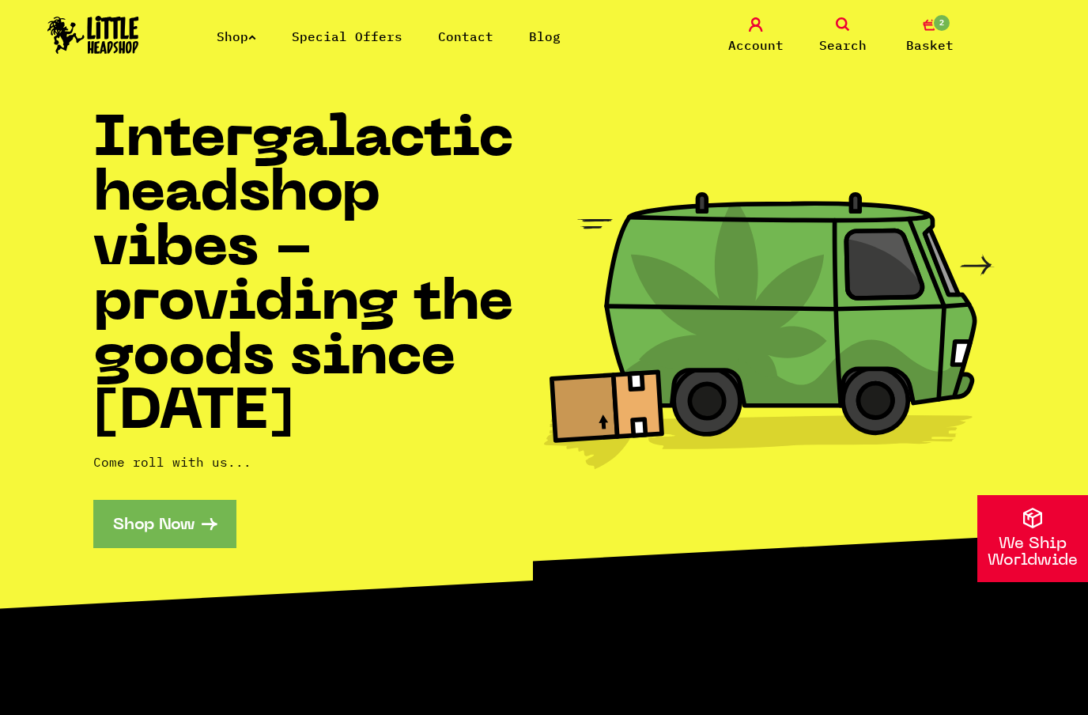
scroll to position [101, 0]
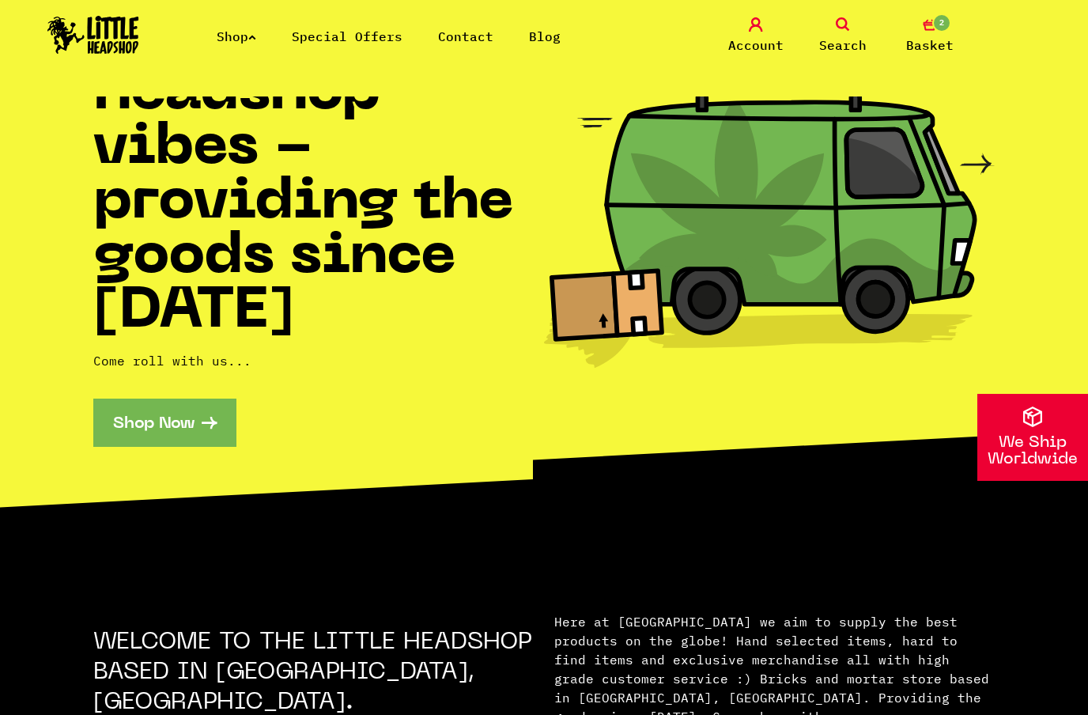
click at [938, 28] on span "2" at bounding box center [941, 22] width 19 height 19
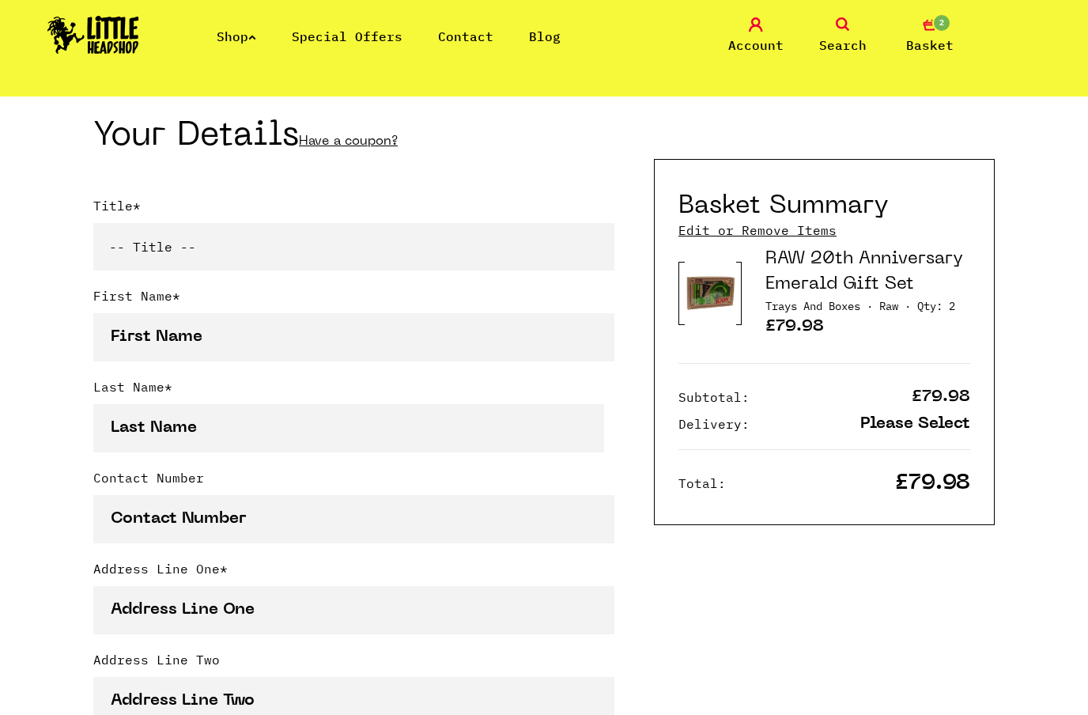
scroll to position [364, 0]
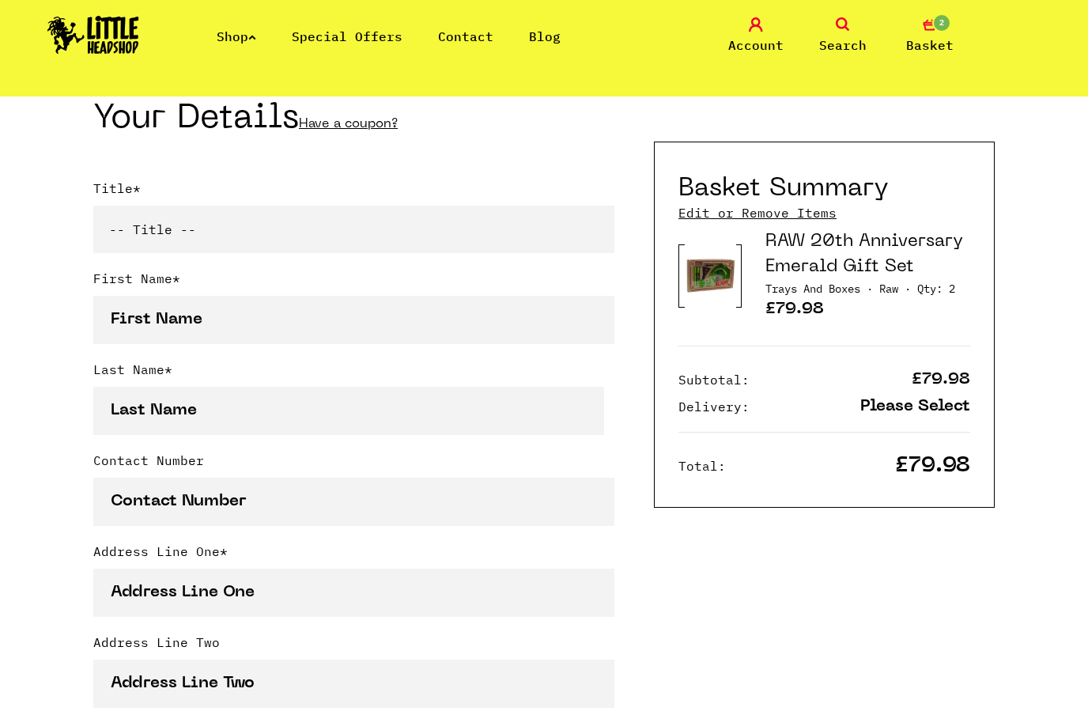
click at [762, 219] on link "Edit or Remove Items" at bounding box center [757, 212] width 158 height 17
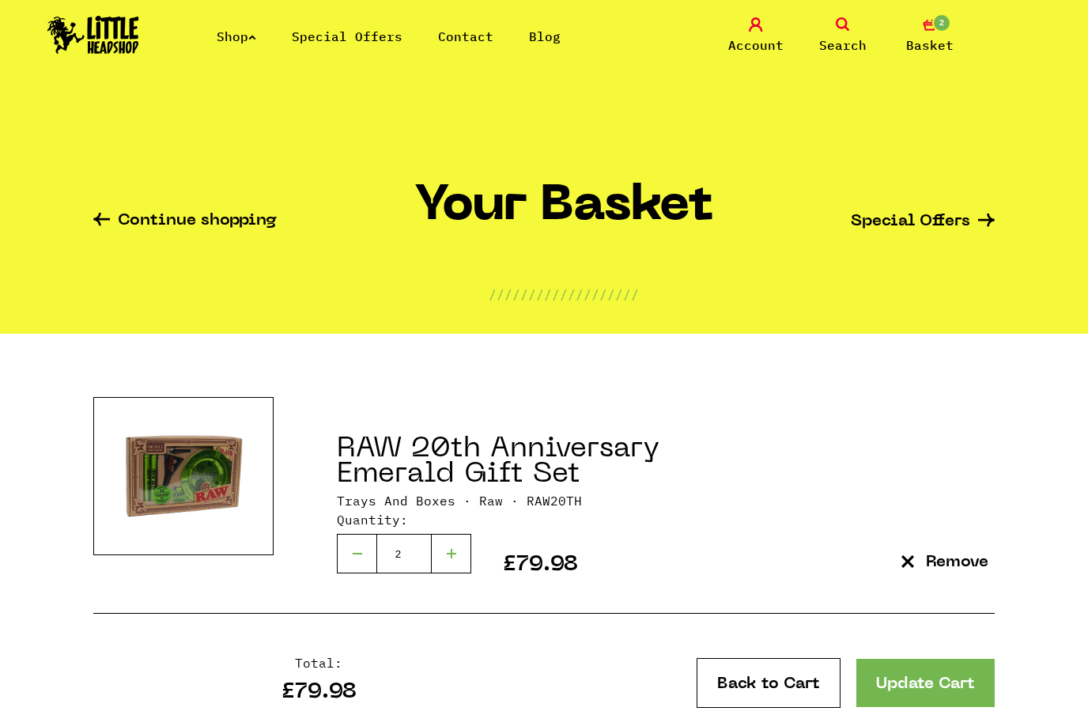
click at [363, 545] on div at bounding box center [357, 554] width 40 height 40
type input "1"
click at [256, 38] on icon at bounding box center [252, 37] width 8 height 6
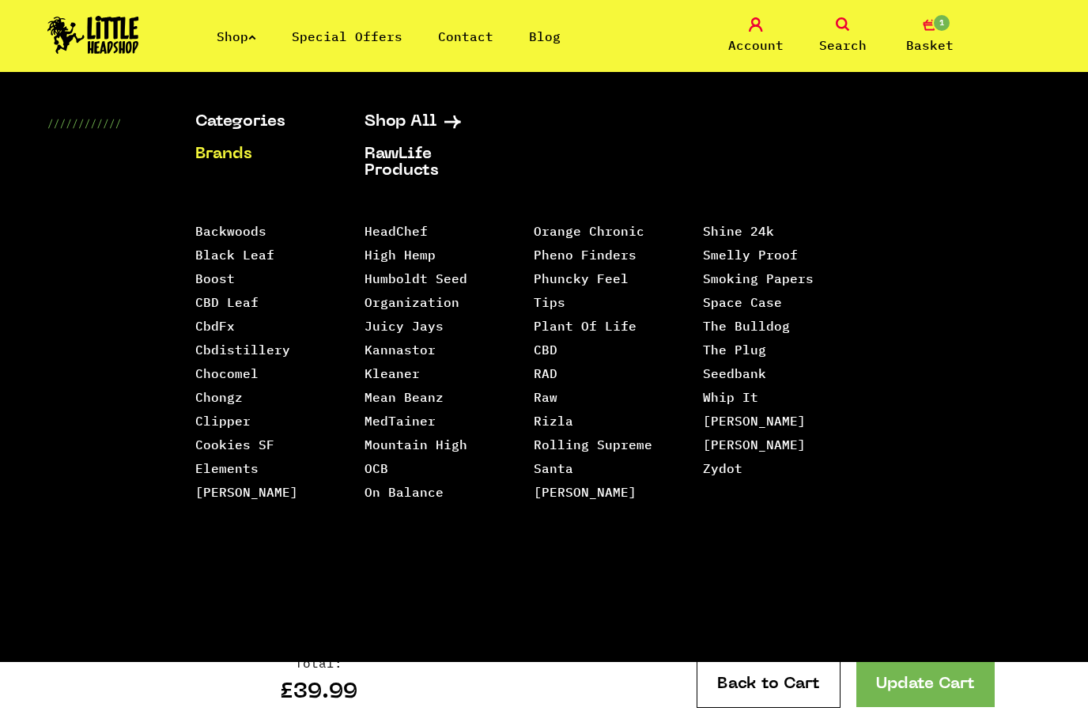
click at [231, 31] on link "Shop" at bounding box center [237, 36] width 40 height 16
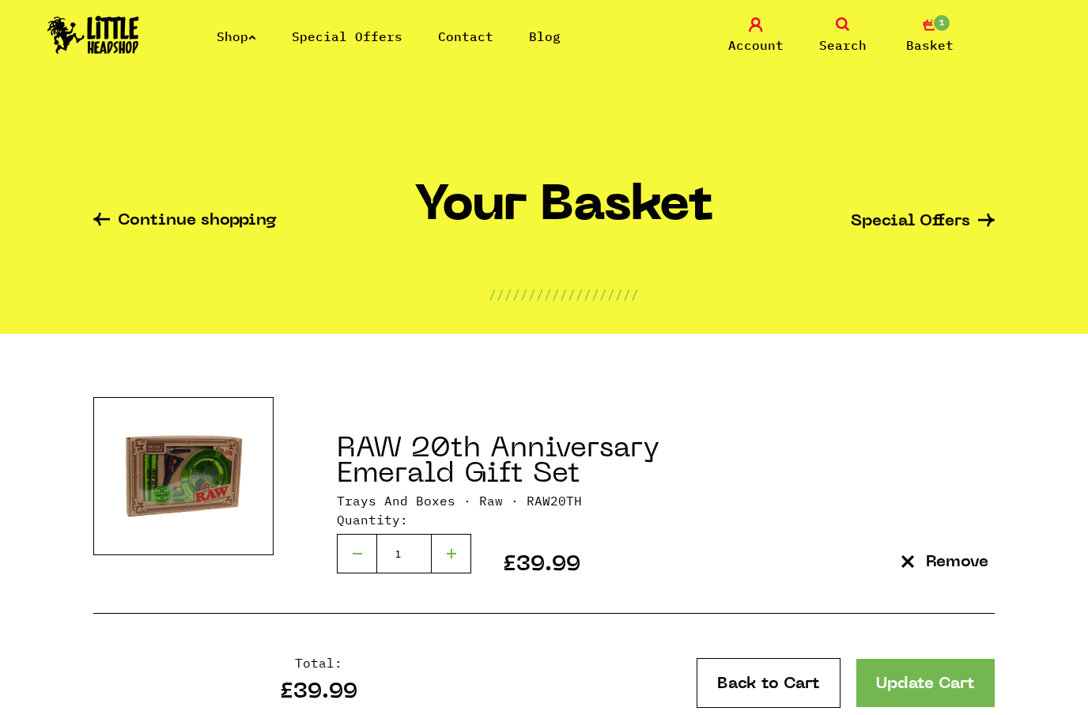
click at [229, 41] on link "Shop" at bounding box center [237, 36] width 40 height 16
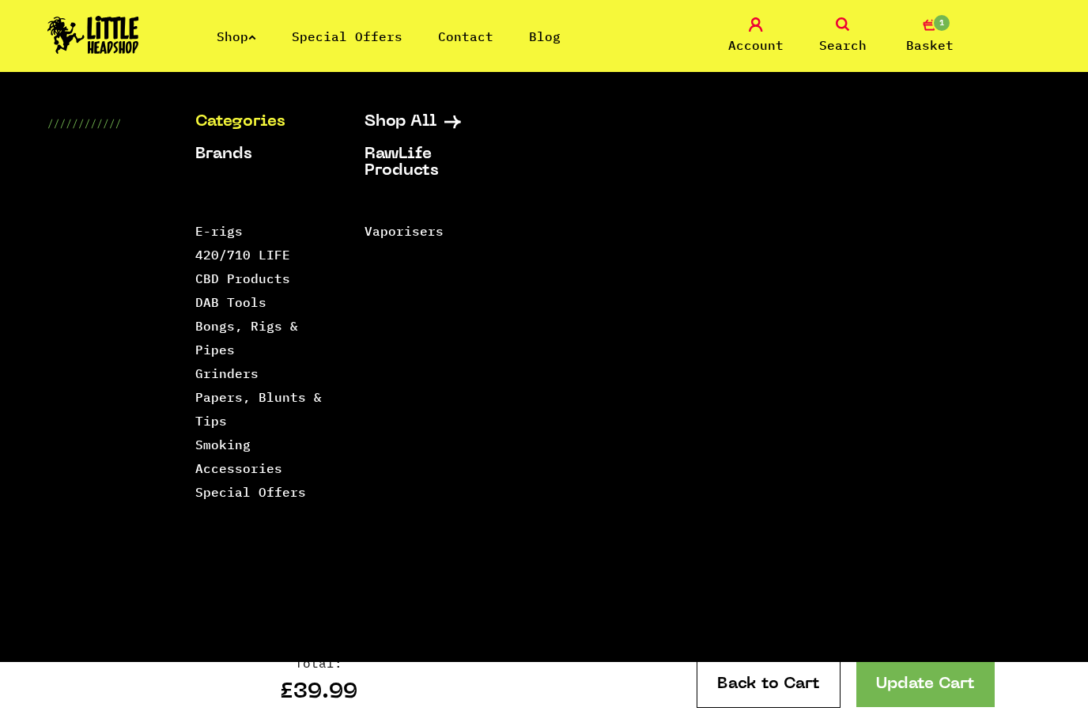
click at [218, 420] on link "Papers, Blunts & Tips" at bounding box center [258, 409] width 126 height 40
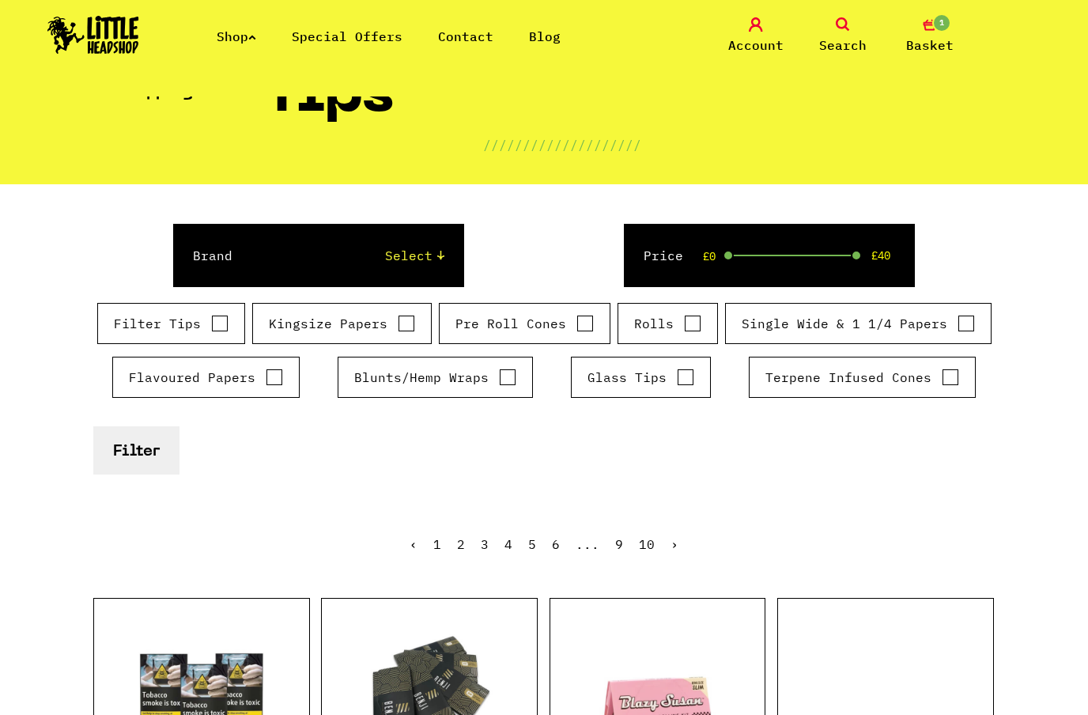
scroll to position [128, 0]
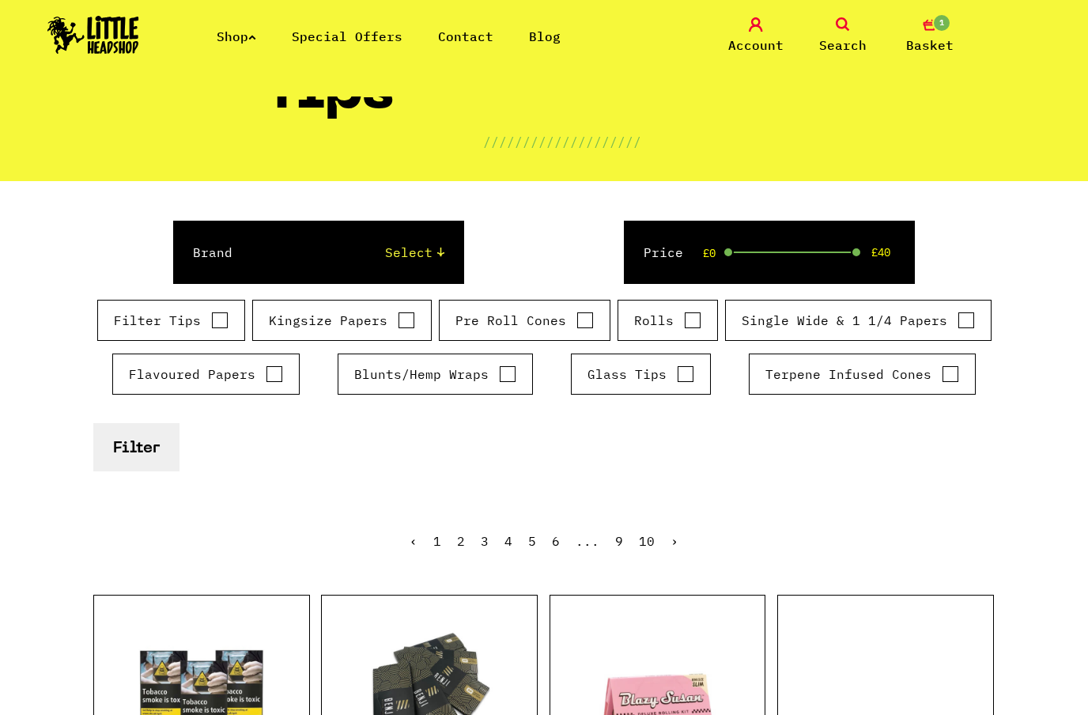
click at [679, 380] on input "Glass Tips" at bounding box center [685, 374] width 17 height 16
checkbox input "true"
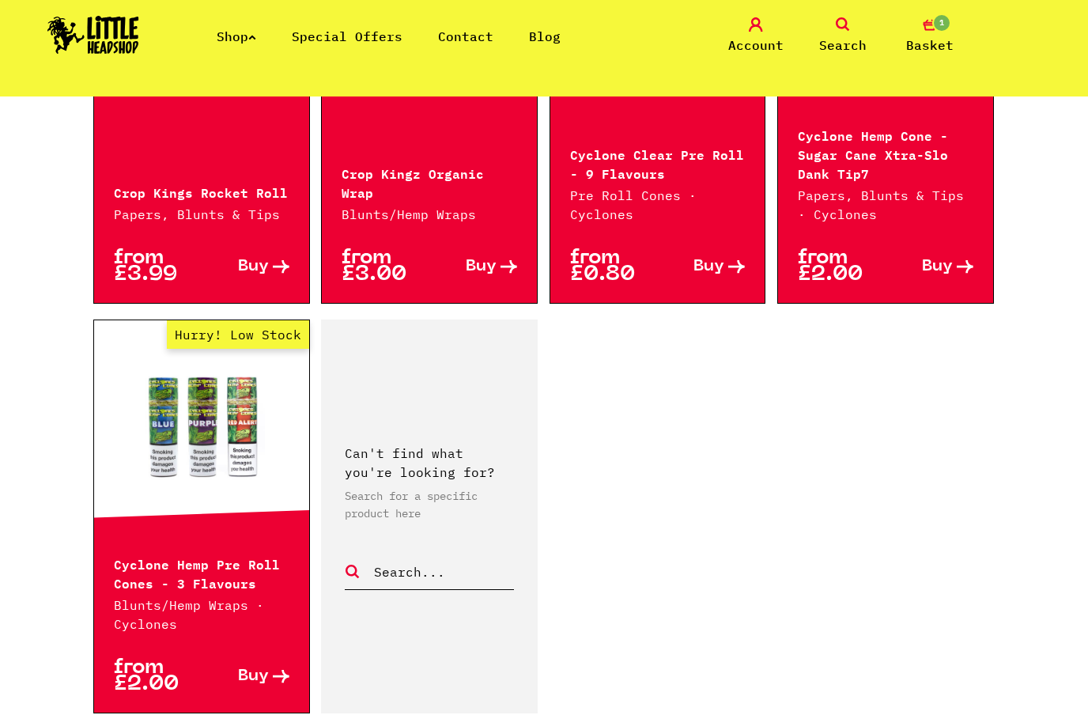
scroll to position [2543, 0]
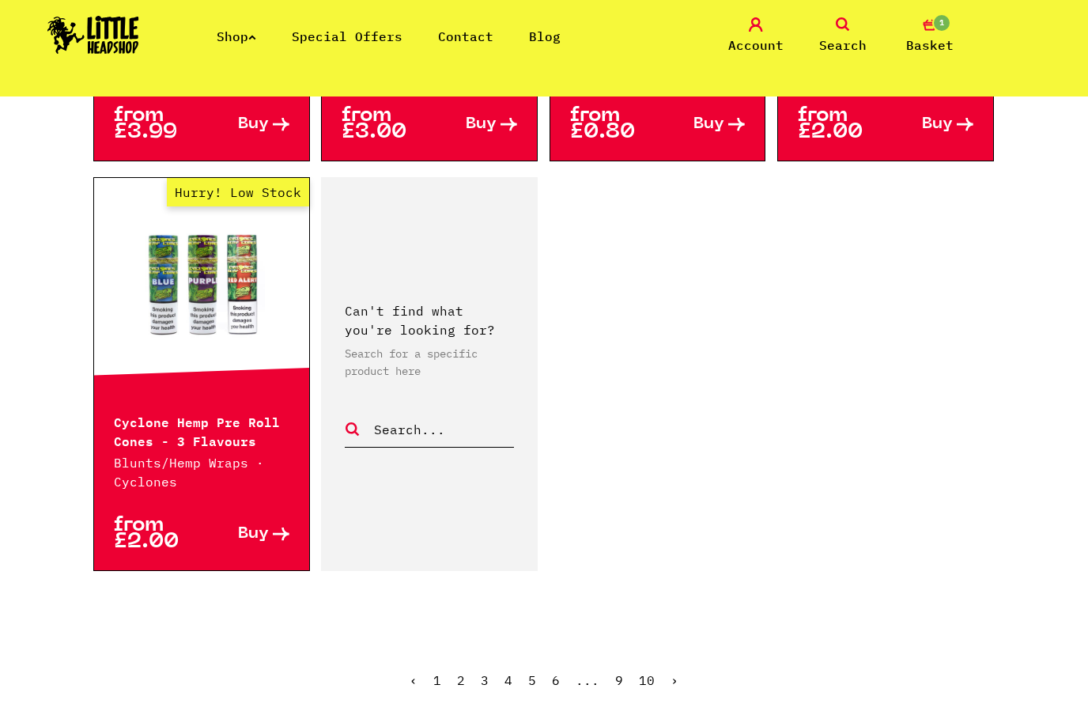
click at [675, 672] on link "›" at bounding box center [674, 680] width 8 height 16
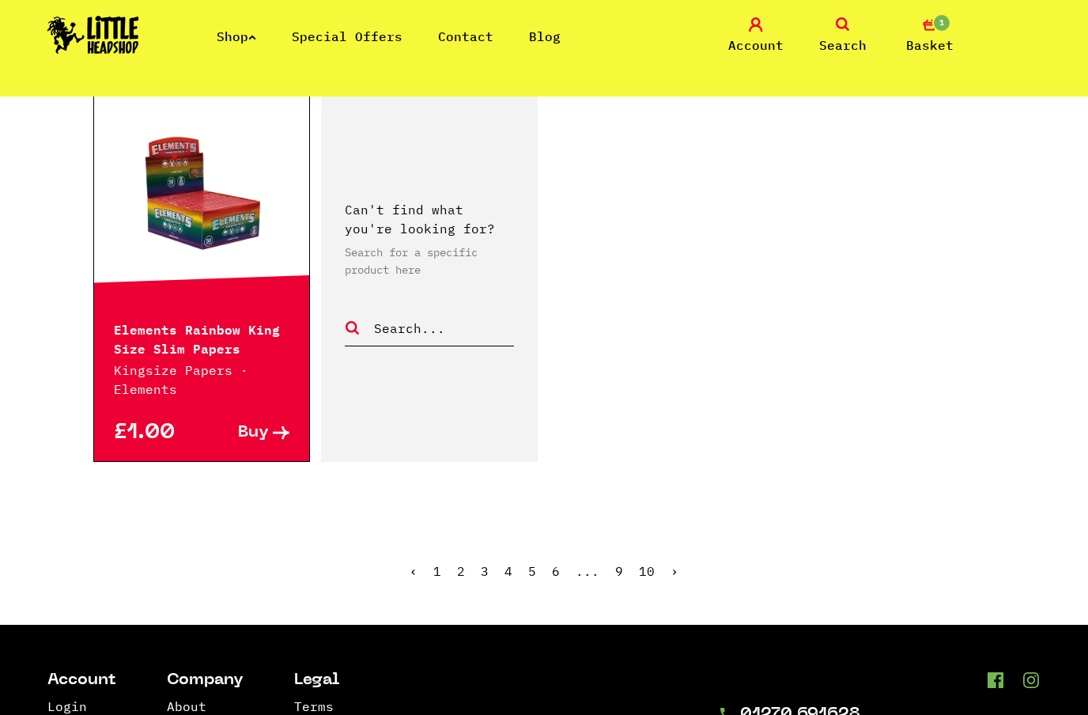
scroll to position [2760, 0]
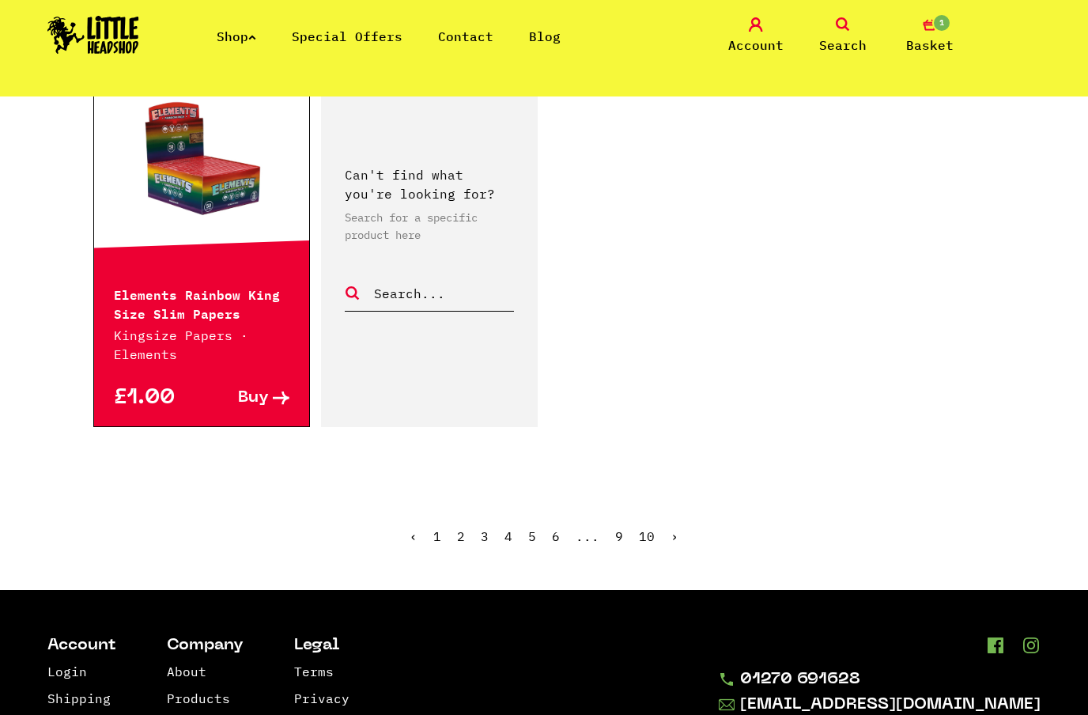
click at [672, 528] on link "›" at bounding box center [674, 536] width 8 height 16
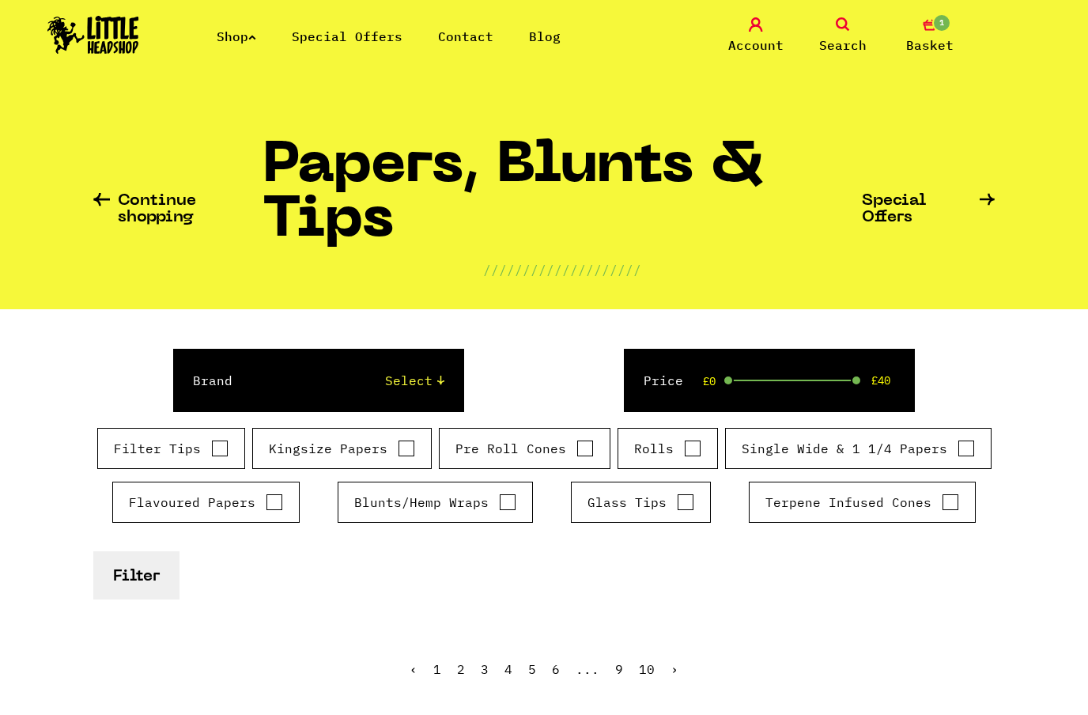
click at [856, 25] on link "Search" at bounding box center [842, 35] width 79 height 37
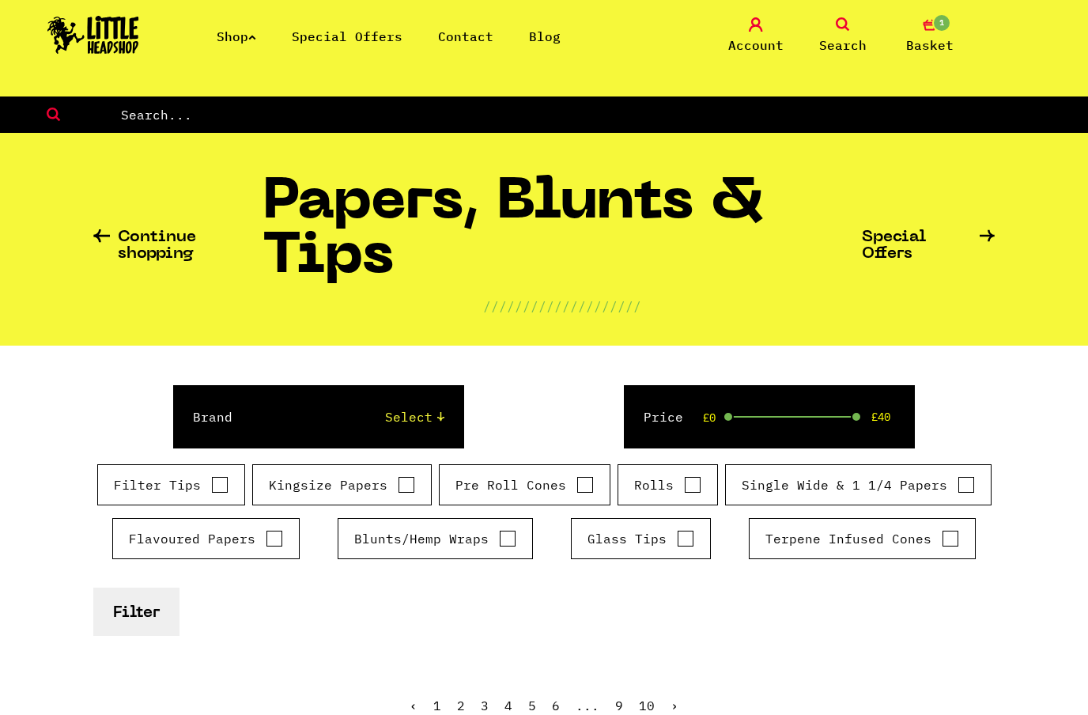
click at [516, 100] on form at bounding box center [544, 114] width 1088 height 36
click at [130, 118] on input "text" at bounding box center [603, 114] width 968 height 21
type input "RipTip"
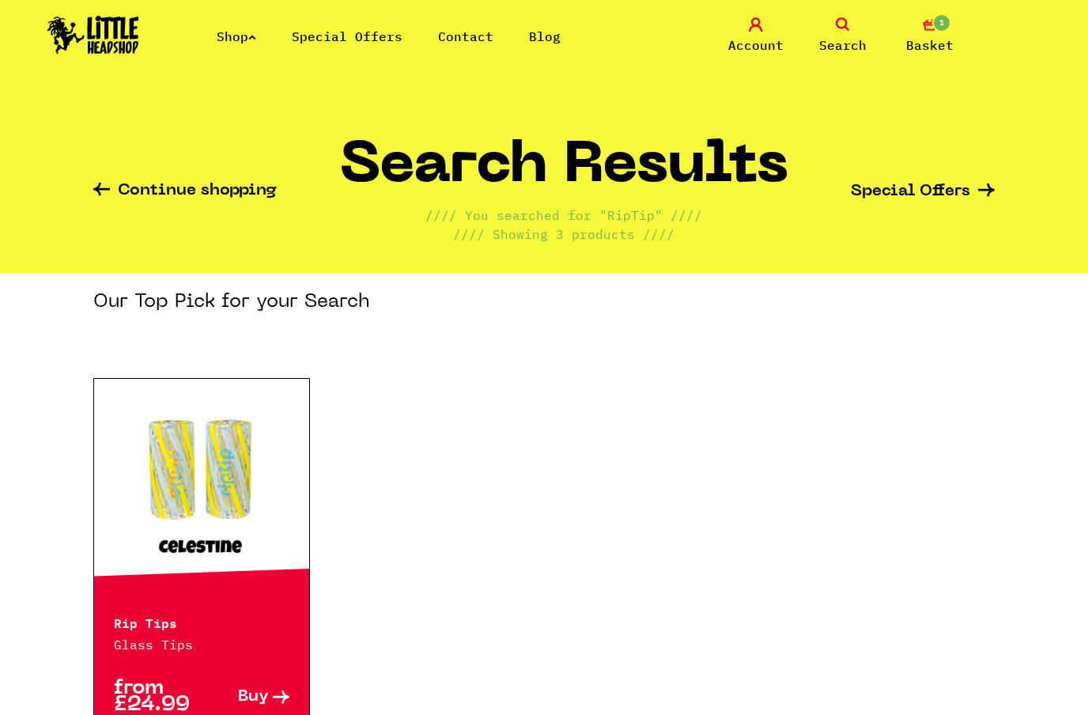
scroll to position [62, 0]
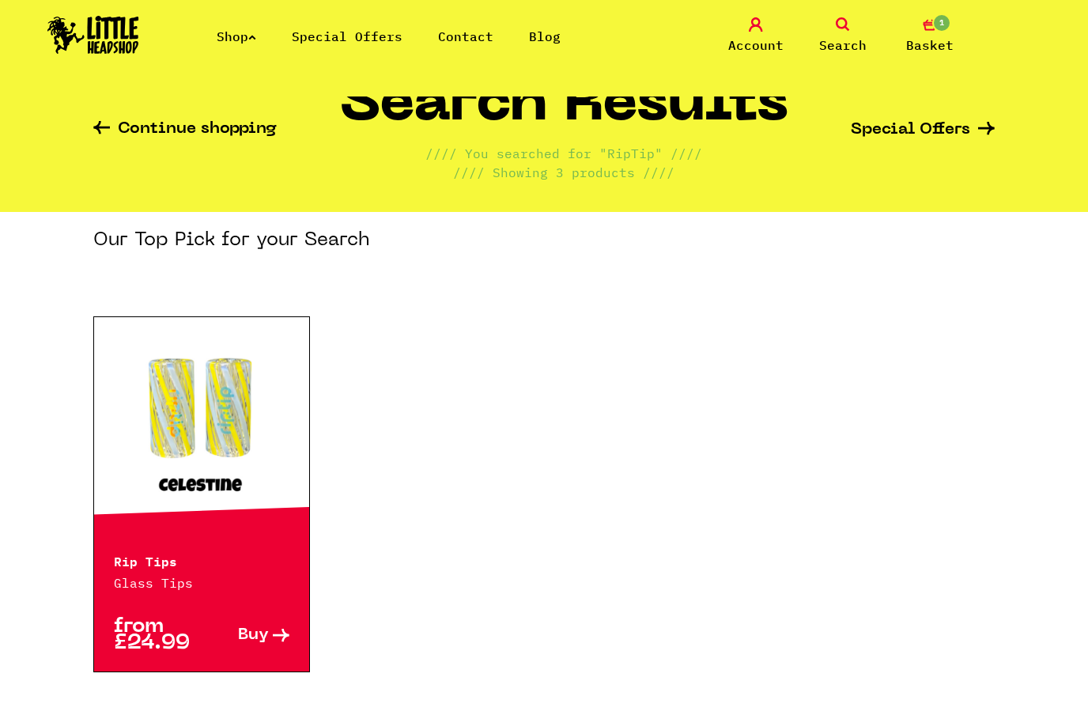
click at [270, 628] on link "Buy" at bounding box center [246, 634] width 88 height 33
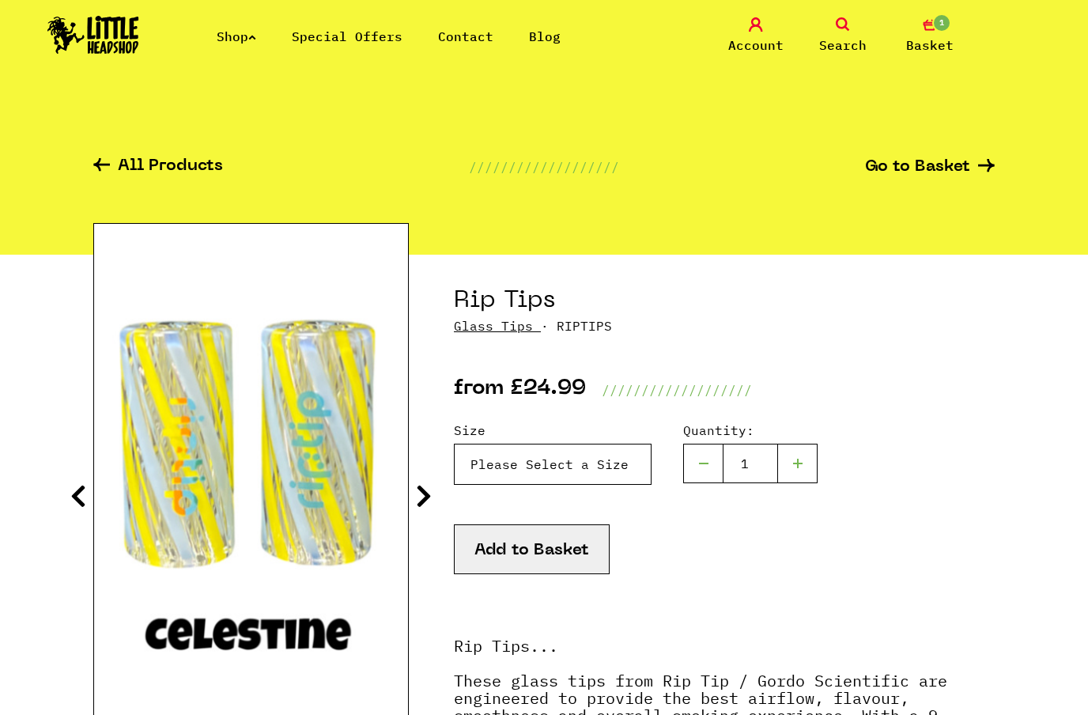
click at [608, 466] on select "Please Select a Size Rip Tips - Size 7 - Clear - £24.99 (Out of Stock) Rip Tips…" at bounding box center [553, 463] width 198 height 41
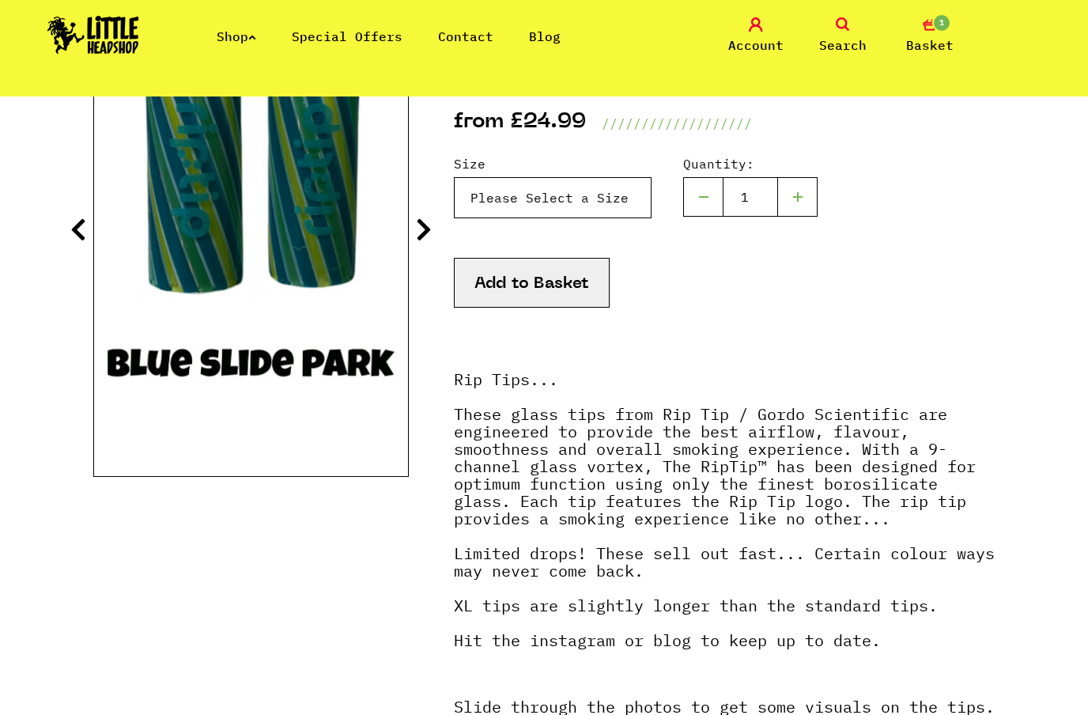
scroll to position [115, 0]
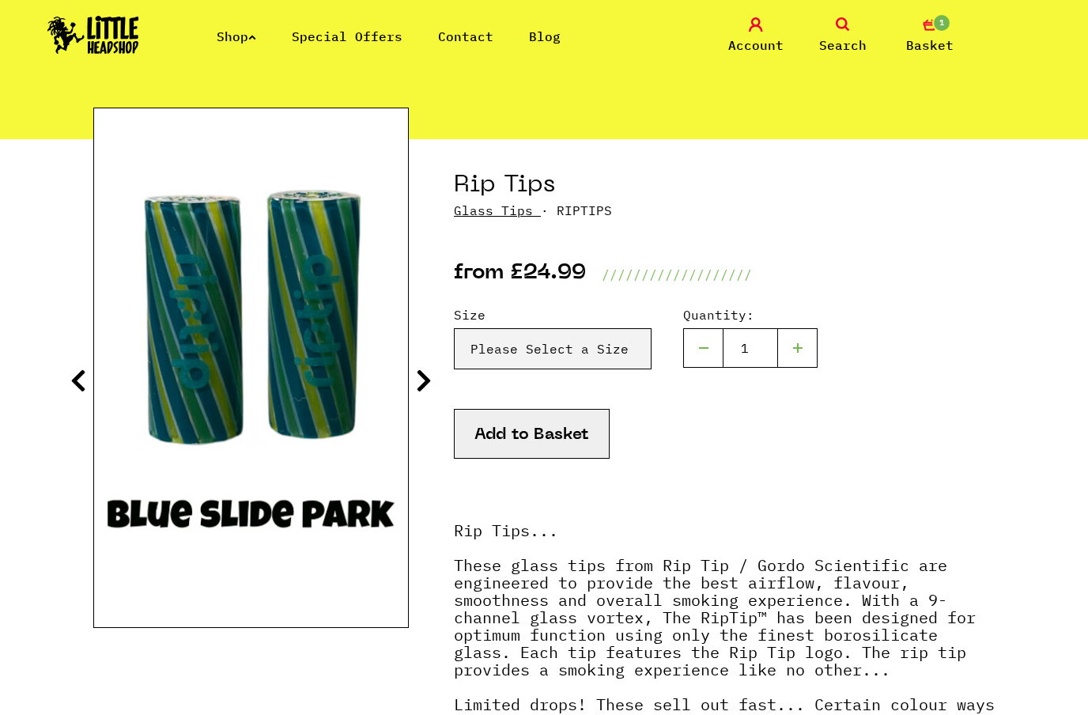
click at [97, 21] on img at bounding box center [93, 35] width 92 height 38
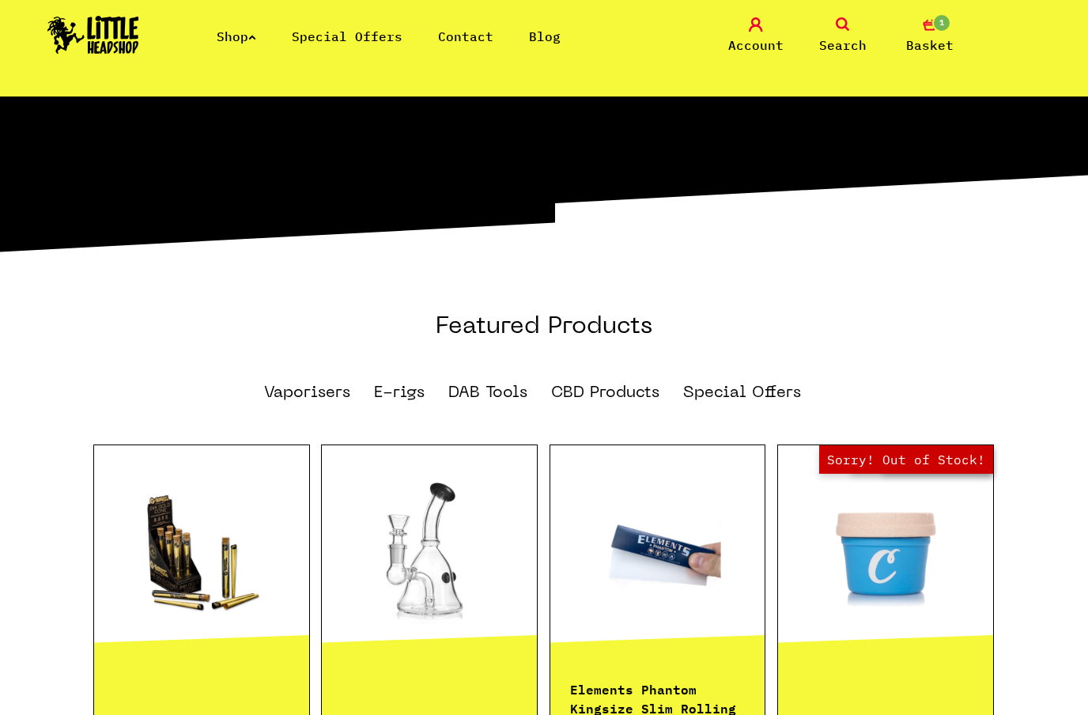
scroll to position [773, 0]
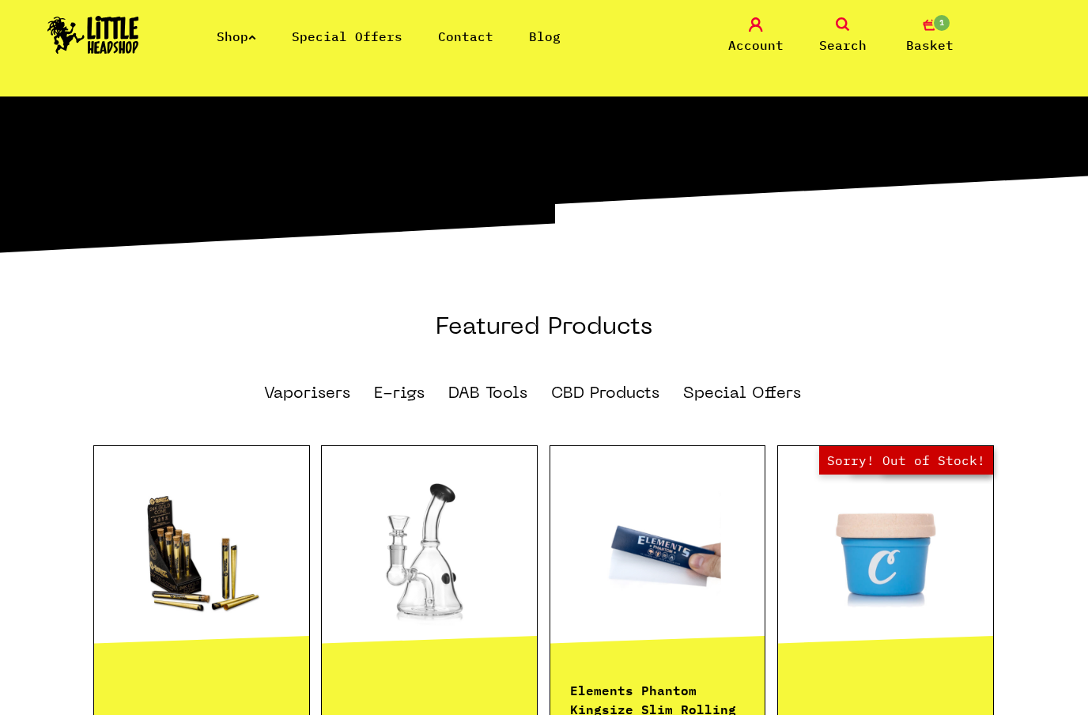
click at [126, 159] on div "WELCOME TO THE LITTLE HEADSHOP BASED IN CREWE, CHESHIRE. /////////////////// He…" at bounding box center [543, 60] width 901 height 417
